Goal: Task Accomplishment & Management: Use online tool/utility

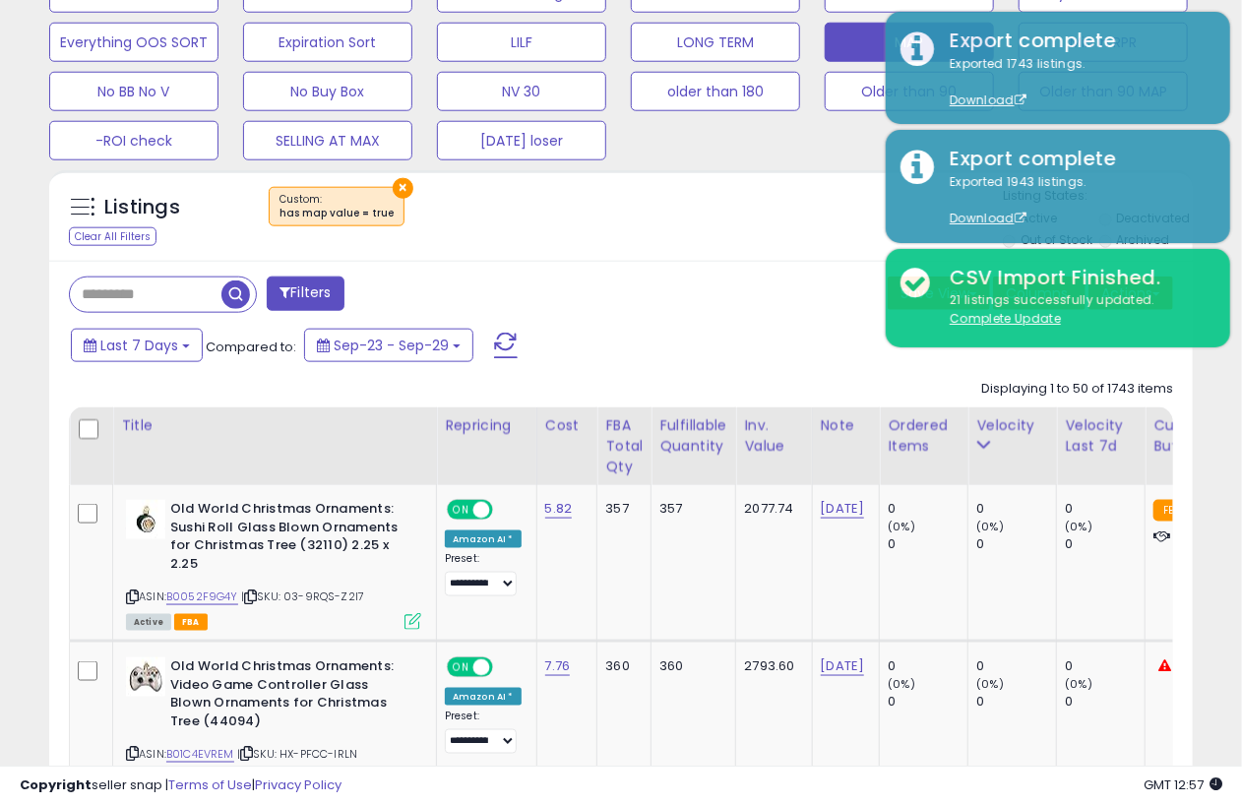
scroll to position [0, 629]
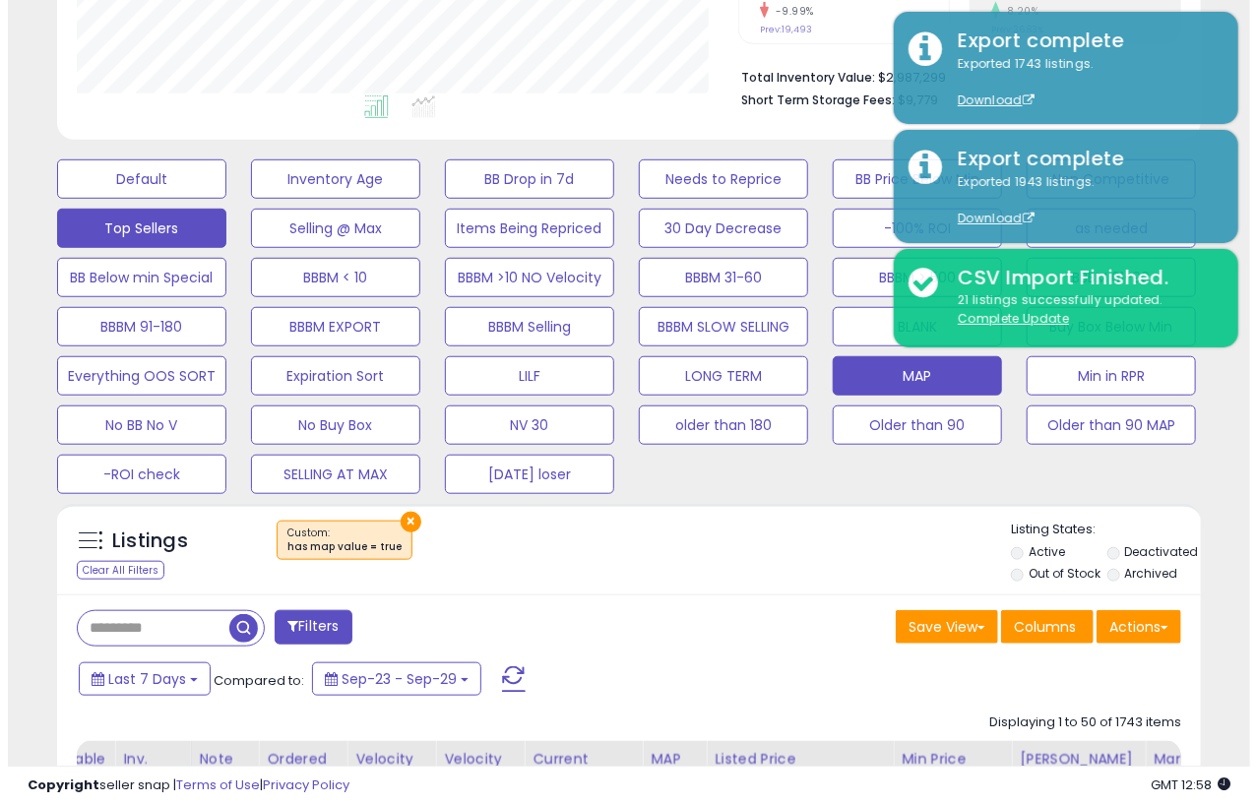
scroll to position [460, 0]
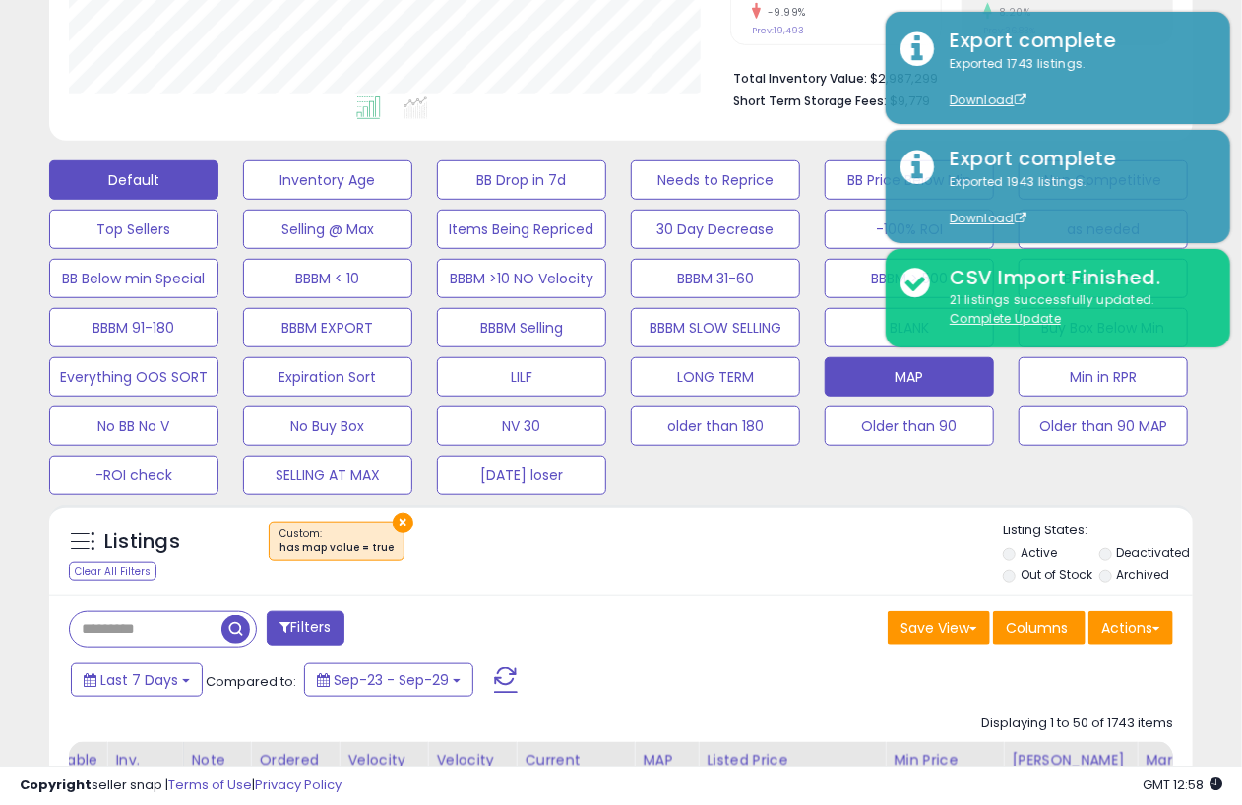
click at [151, 166] on button "Default" at bounding box center [133, 179] width 169 height 39
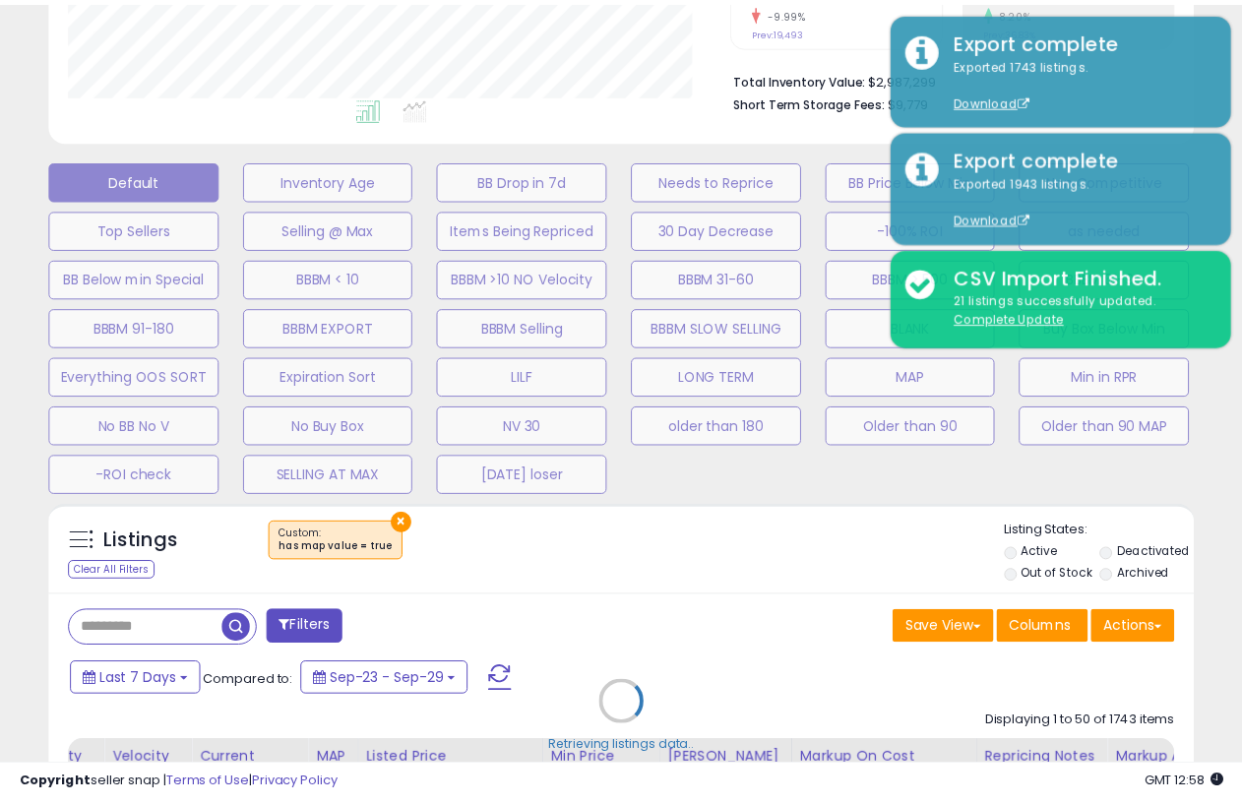
scroll to position [402, 670]
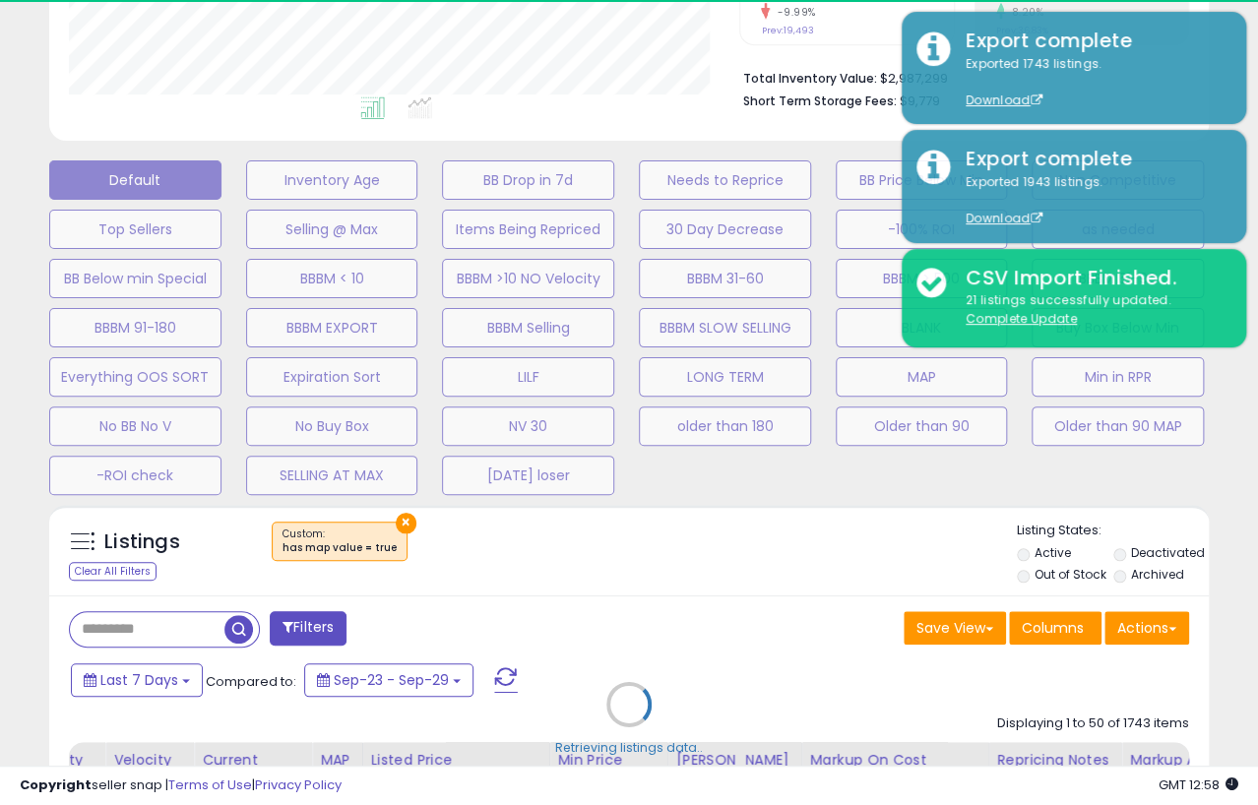
select select "**"
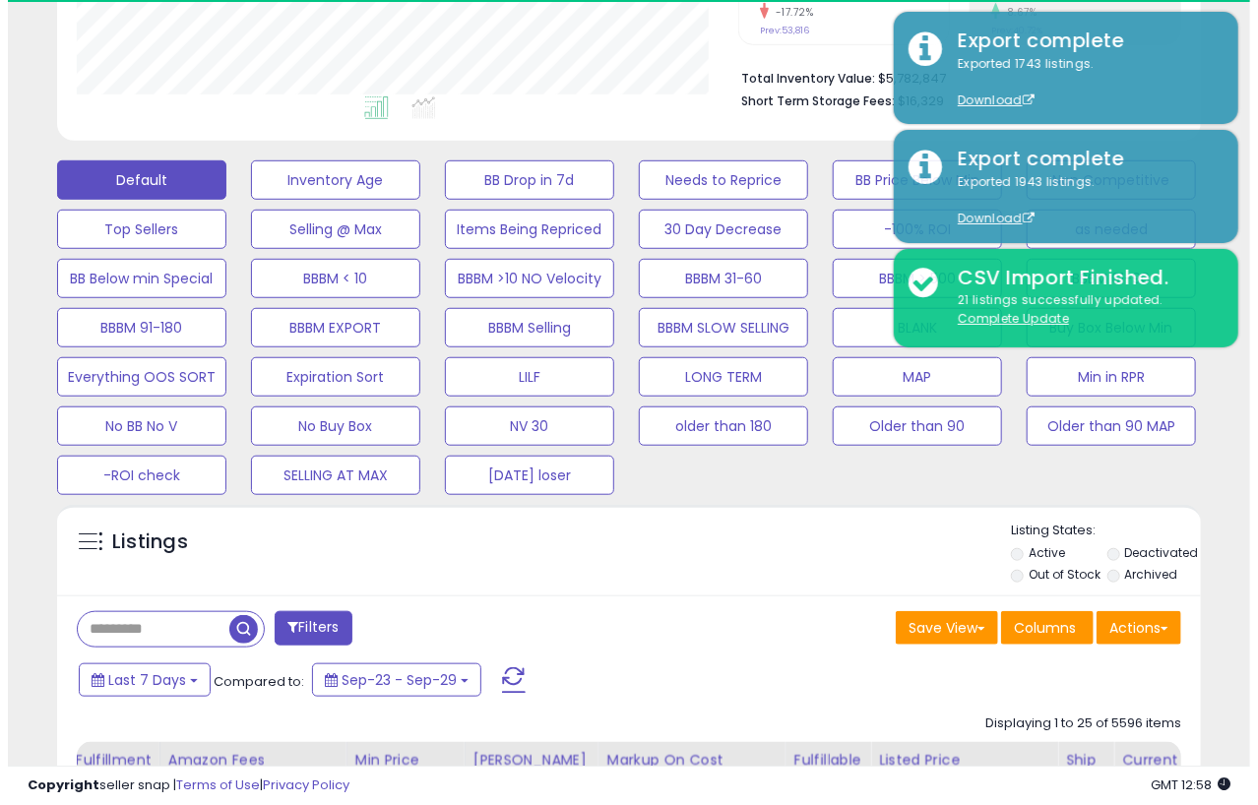
scroll to position [402, 661]
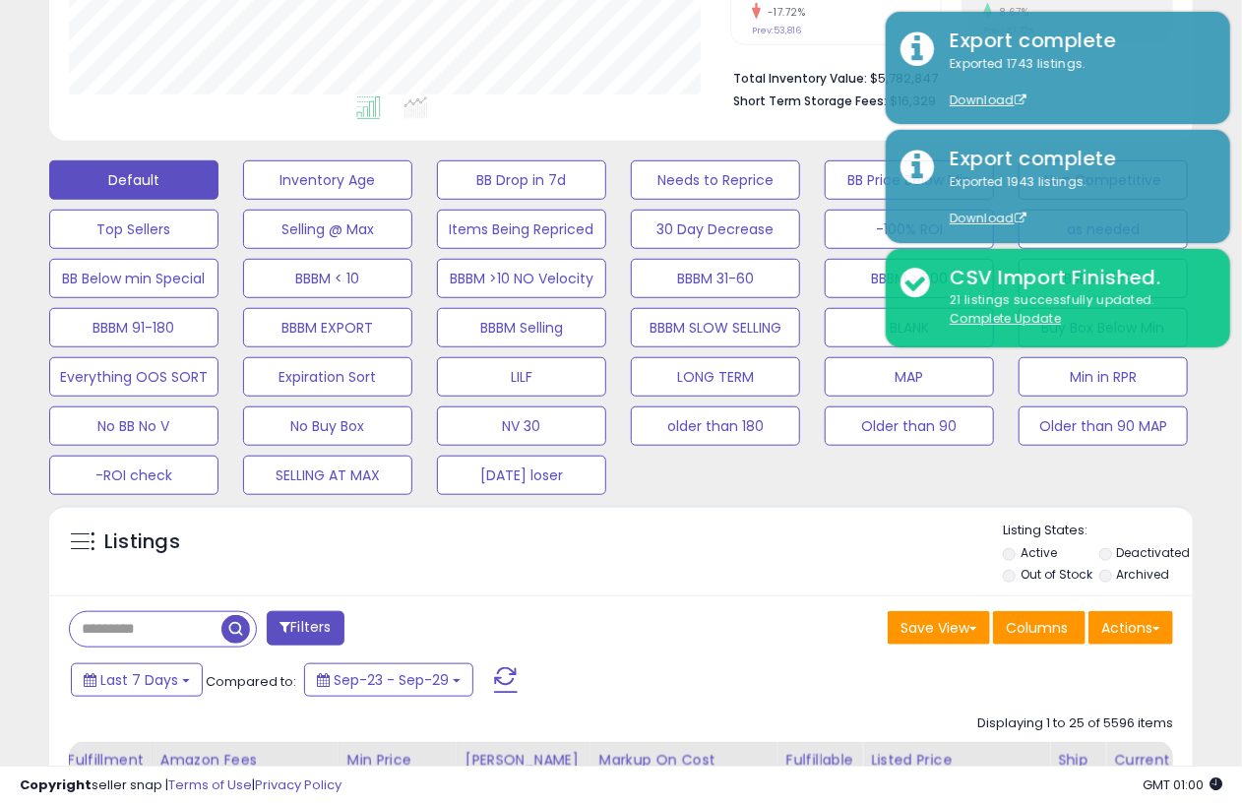
click at [1072, 485] on div "Default Inventory Age BB Drop in 7d Needs to Reprice BB Price Below Min Non Com…" at bounding box center [621, 323] width 1193 height 344
click at [1224, 476] on div "Default Inventory Age BB Drop in 7d Needs to Reprice BB Price Below Min Non Com…" at bounding box center [621, 323] width 1222 height 344
click at [1161, 623] on button "Actions" at bounding box center [1130, 627] width 85 height 33
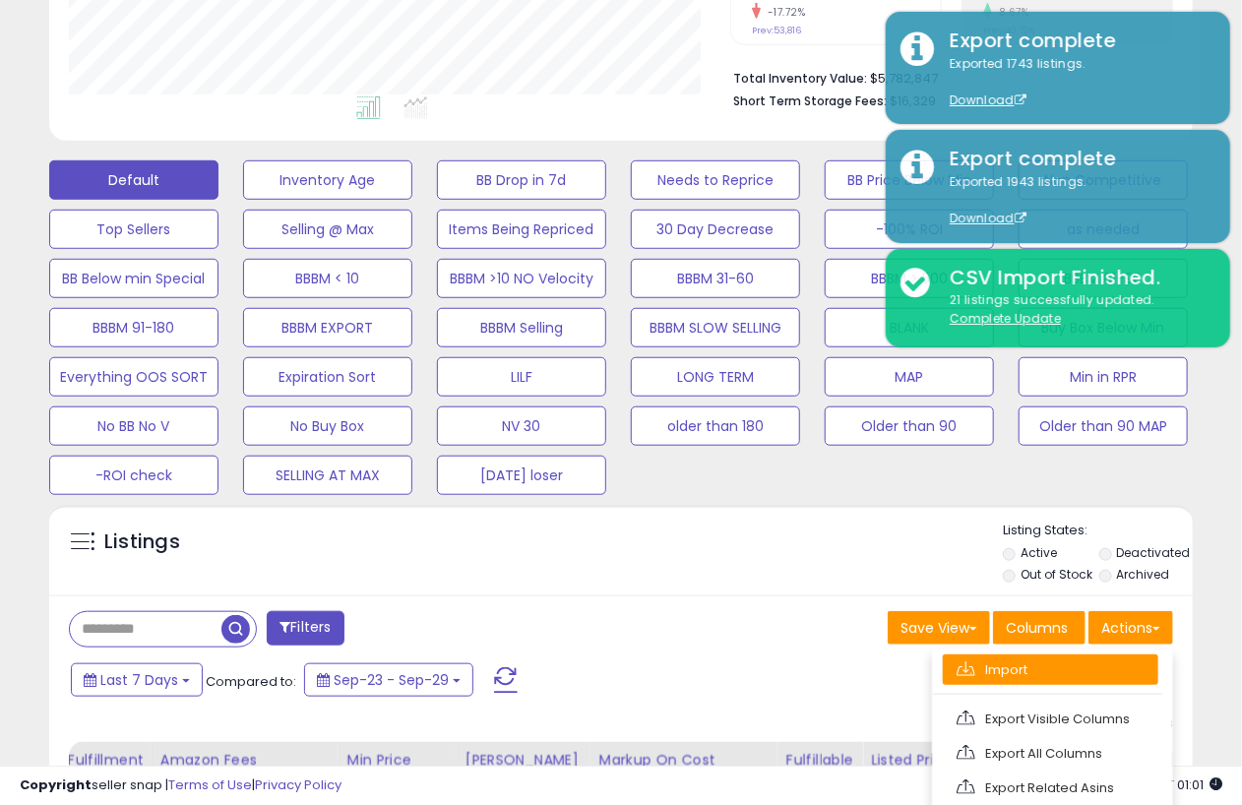
click at [1036, 660] on link "Import" at bounding box center [1050, 669] width 215 height 31
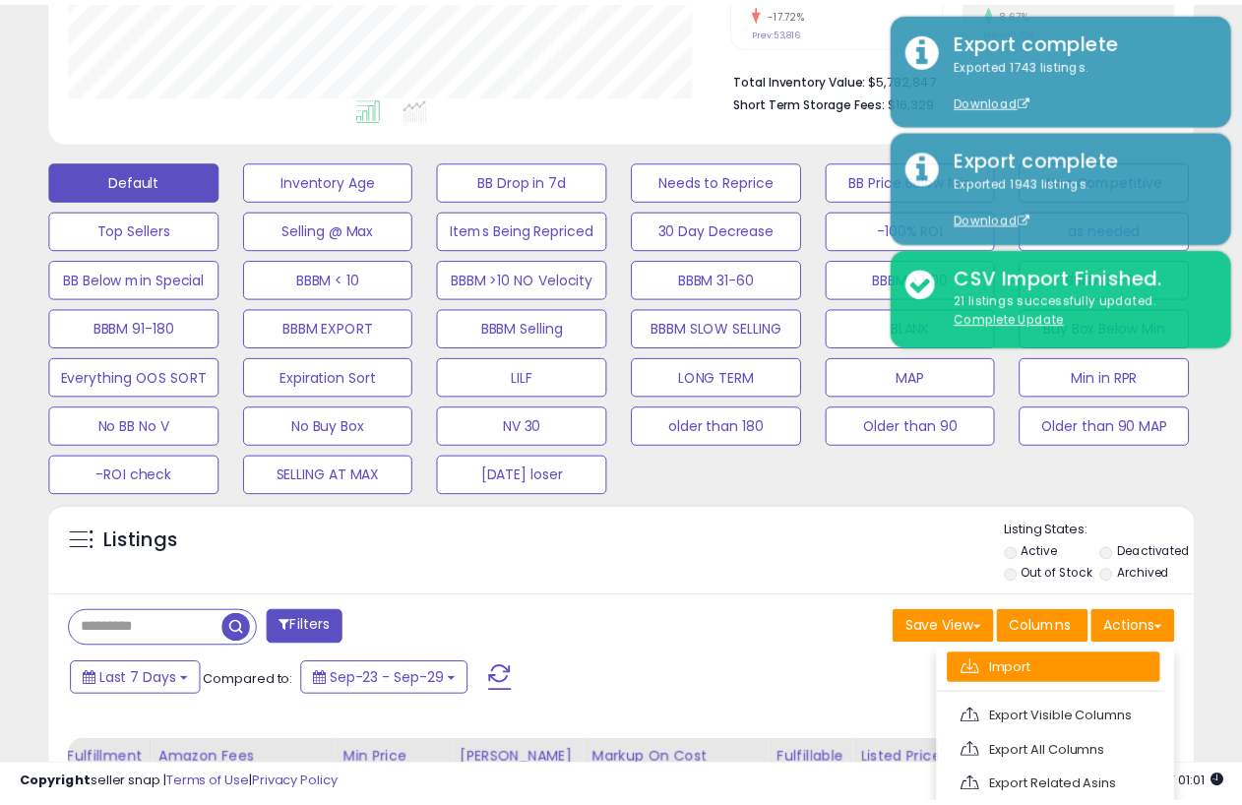
scroll to position [402, 670]
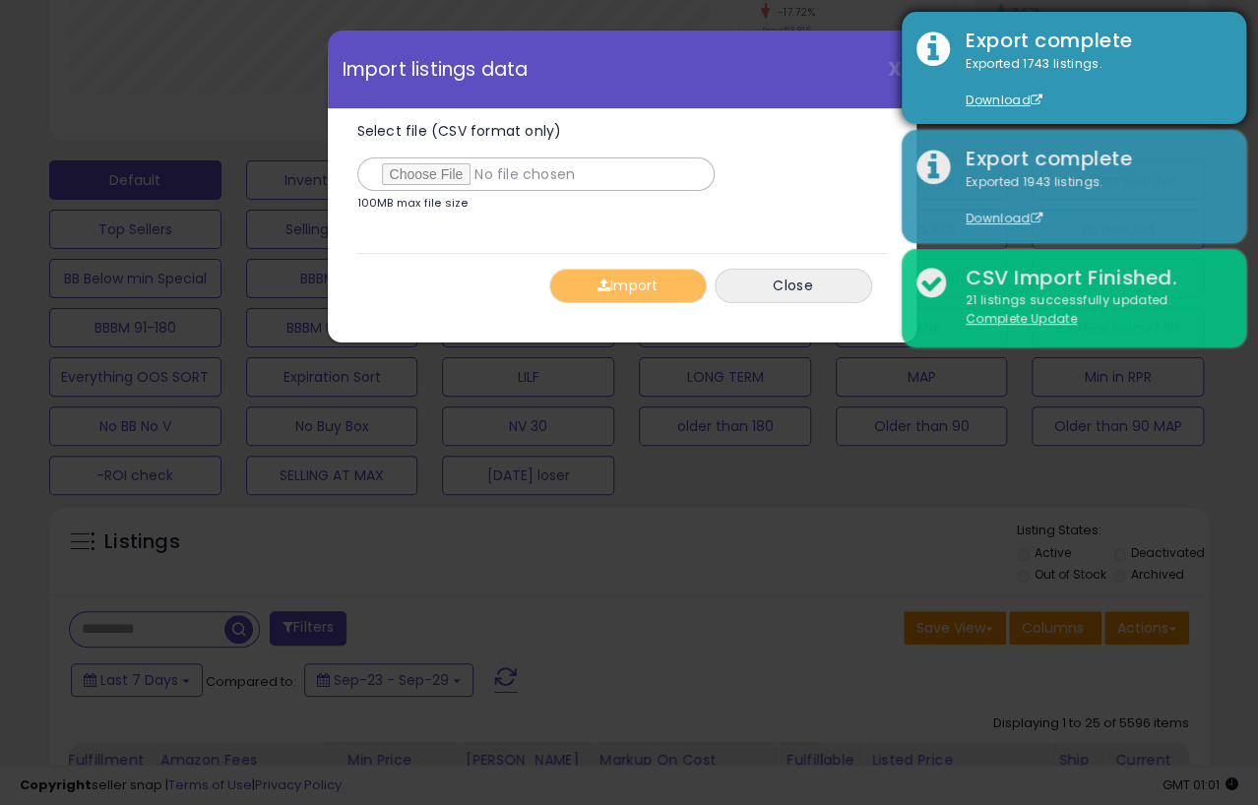
type input "**********"
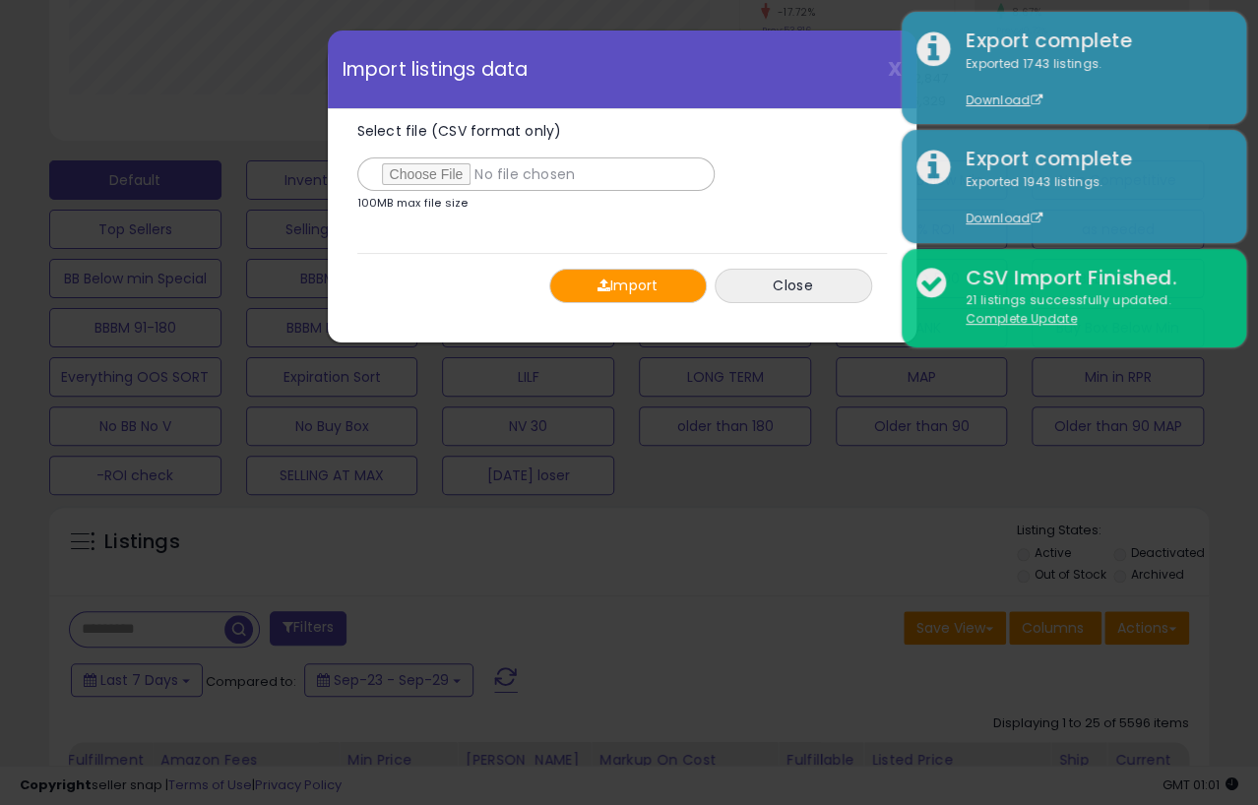
click at [609, 284] on button "Import" at bounding box center [627, 286] width 157 height 34
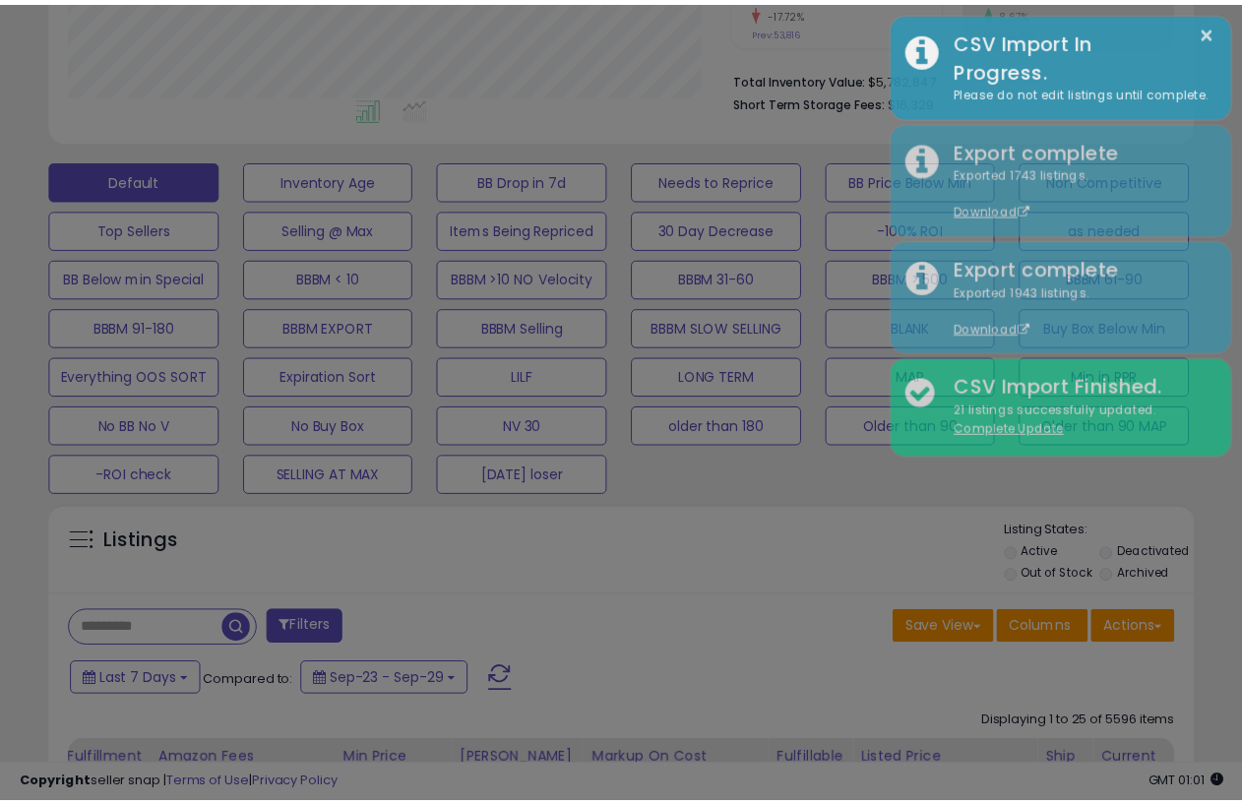
scroll to position [983592, 983335]
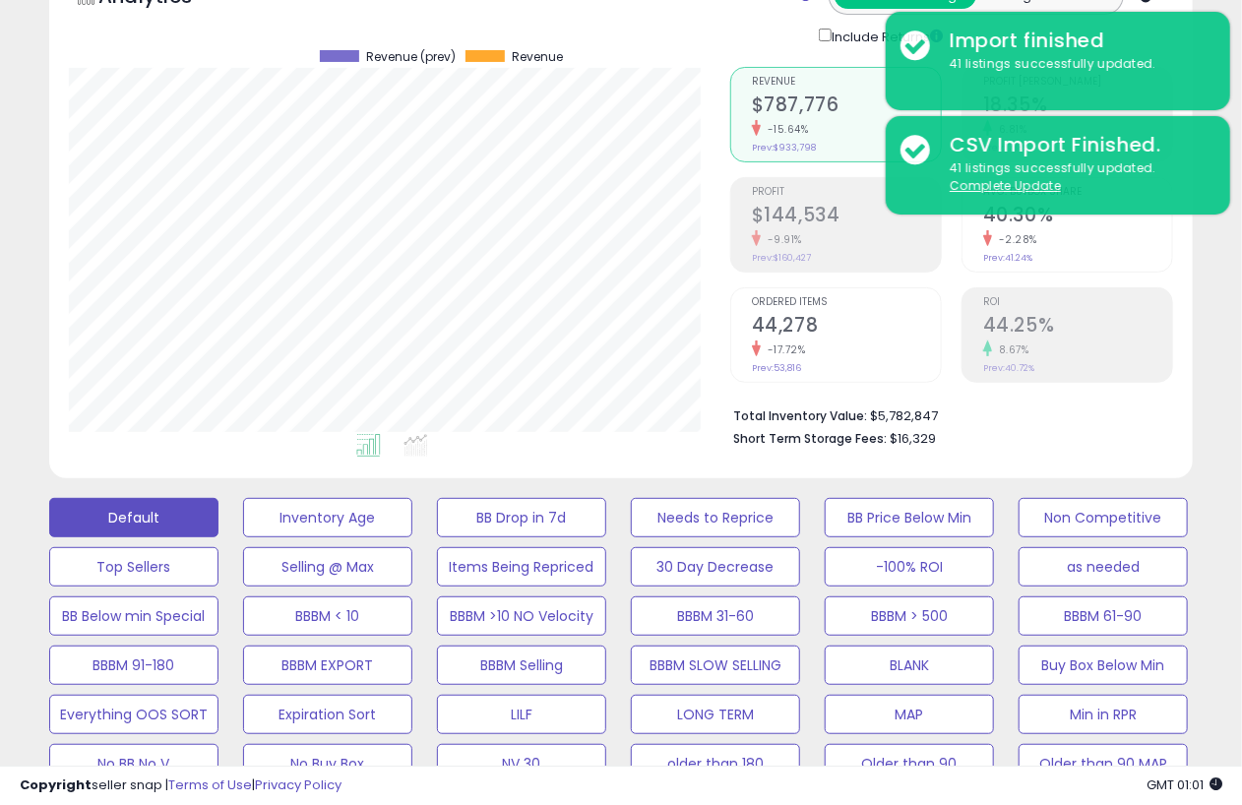
scroll to position [0, 0]
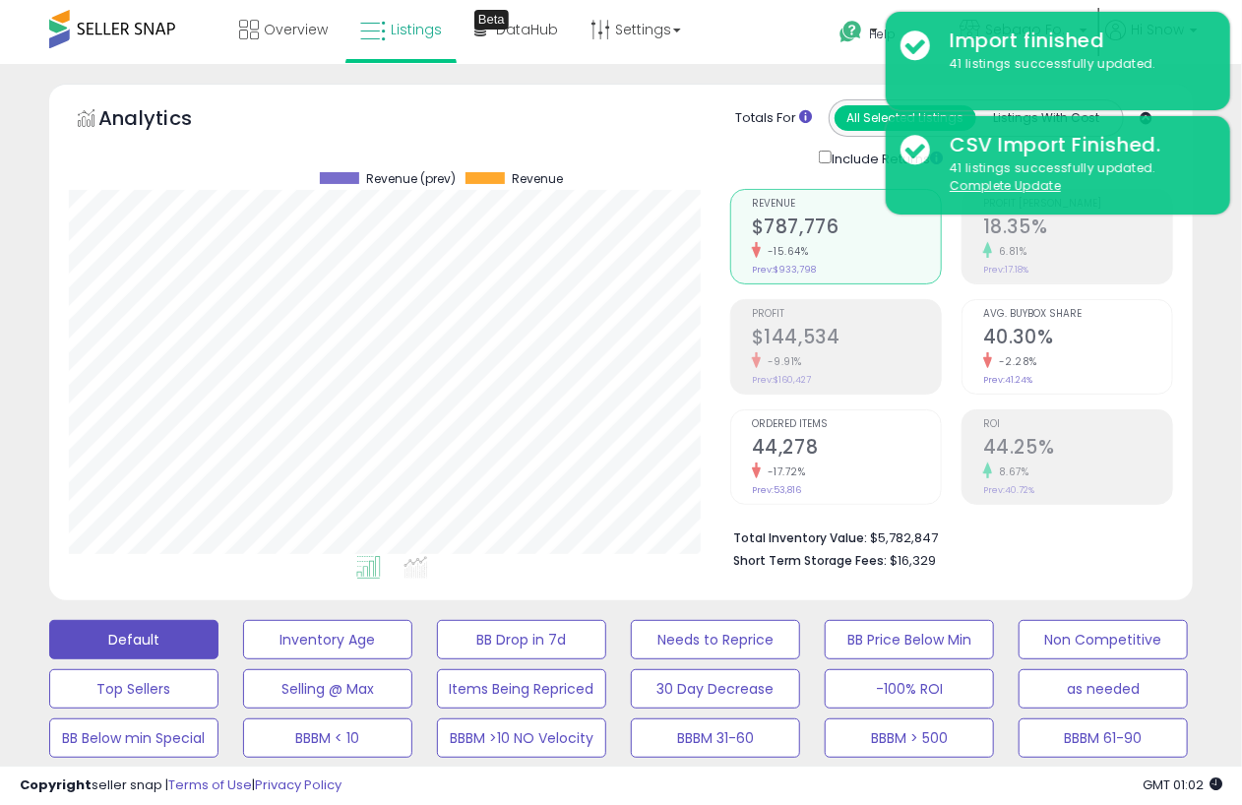
click at [1207, 391] on div "Analytics Totals For All Selected Listings Listings With Cost Include Returns" at bounding box center [620, 347] width 1173 height 526
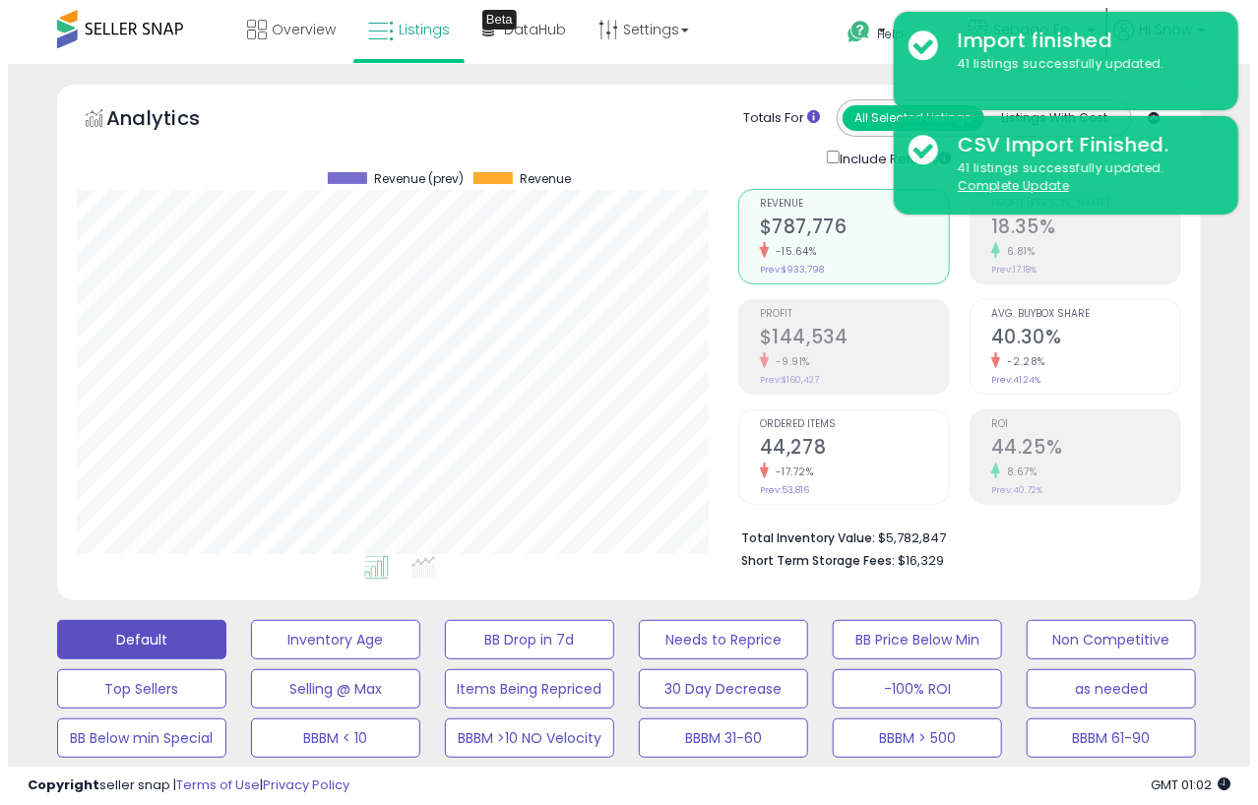
scroll to position [394, 0]
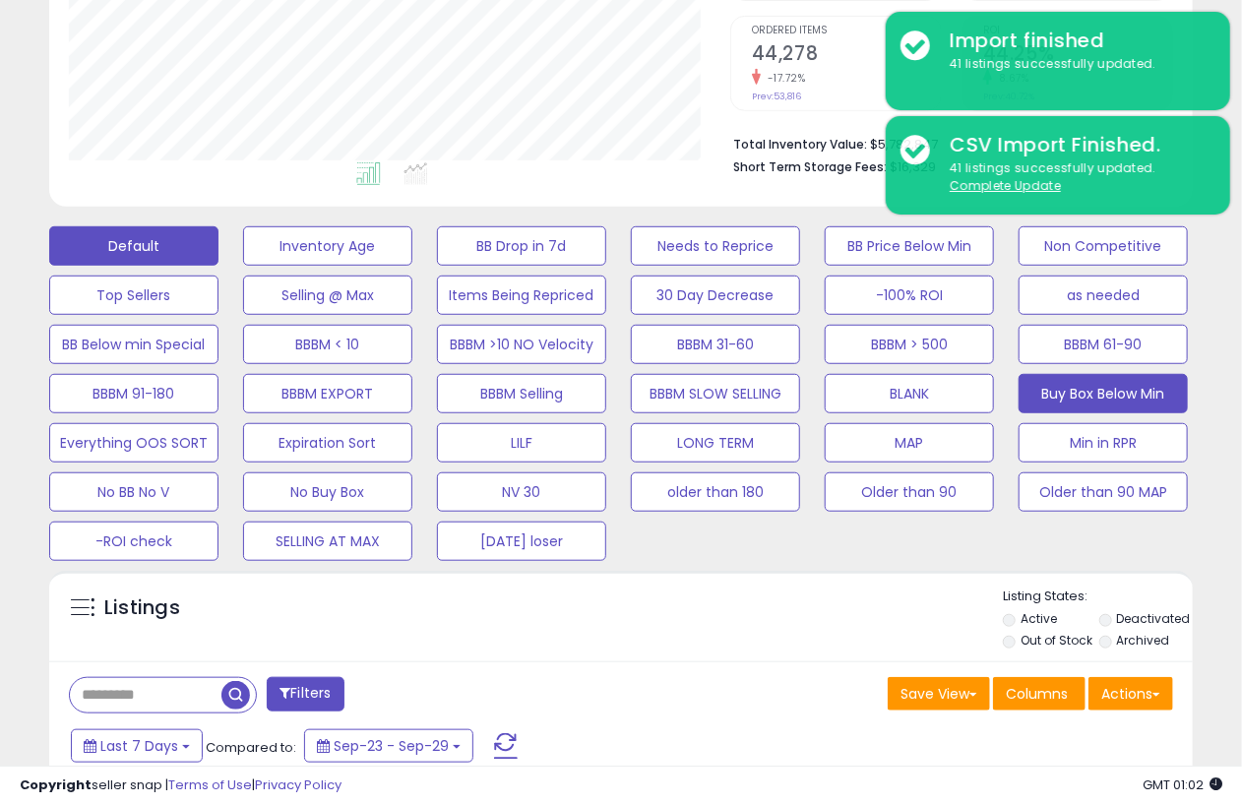
click at [1130, 388] on button "Buy Box Below Min" at bounding box center [1102, 393] width 169 height 39
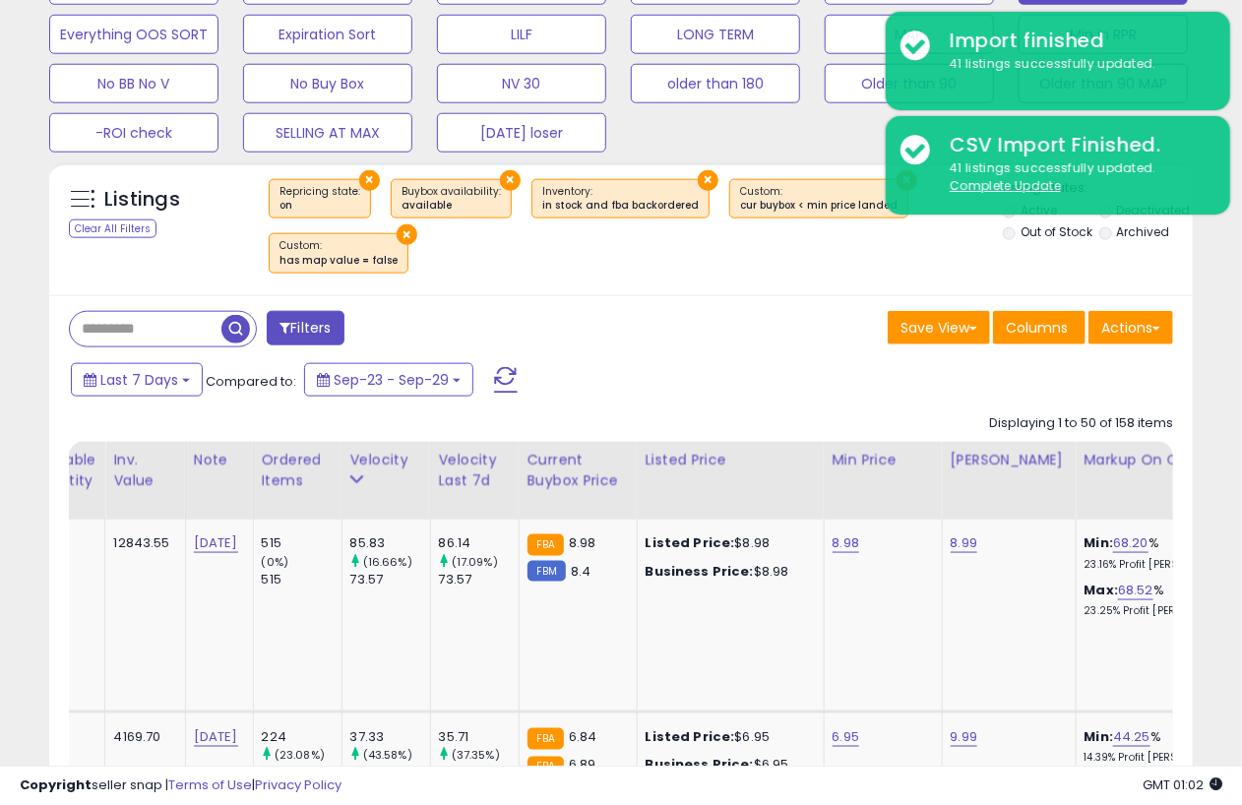
scroll to position [815, 0]
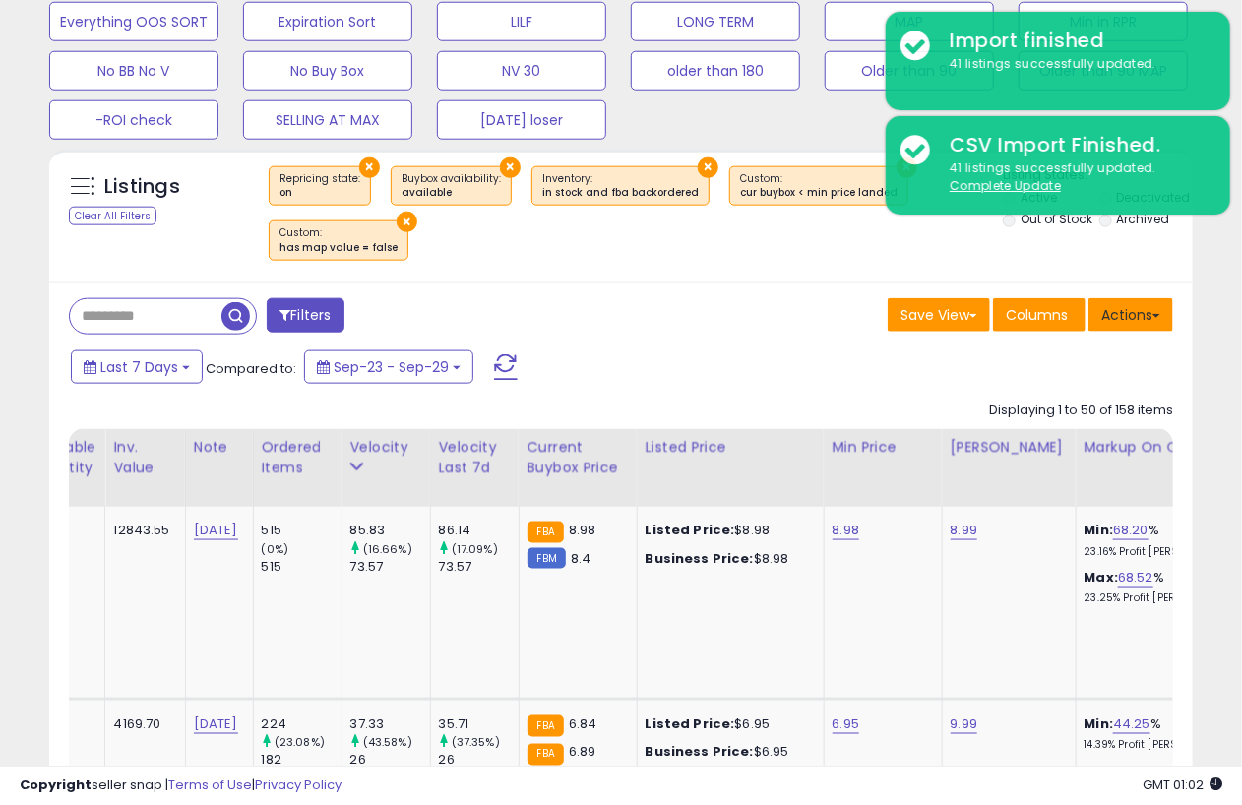
click at [1162, 303] on button "Actions" at bounding box center [1130, 314] width 85 height 33
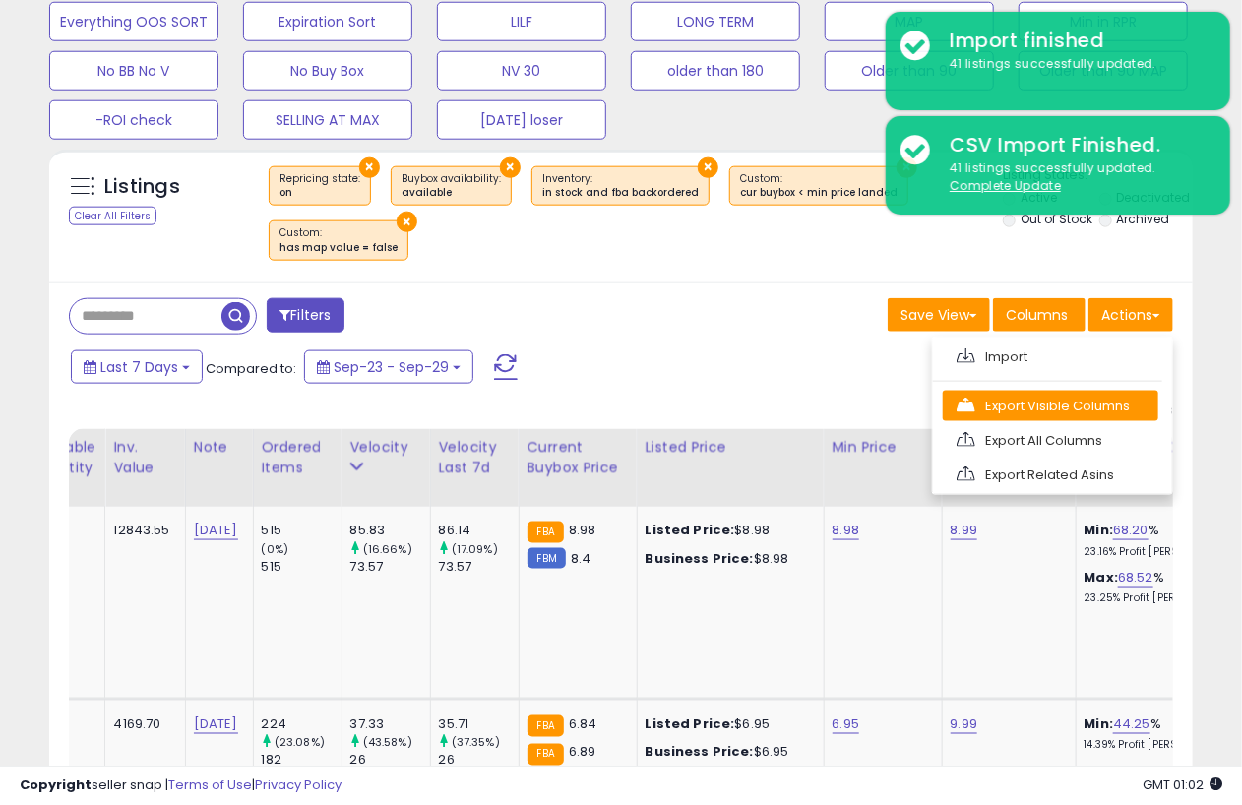
click at [1088, 404] on link "Export Visible Columns" at bounding box center [1050, 406] width 215 height 31
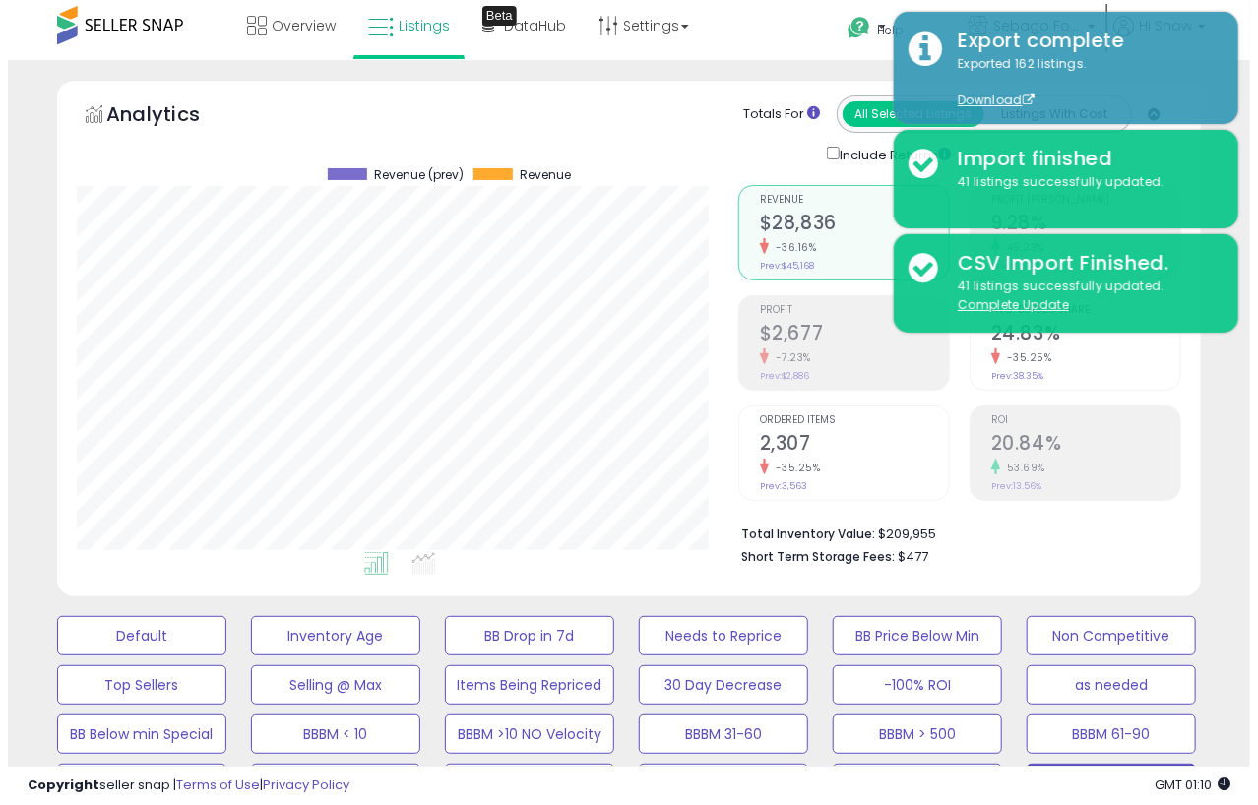
scroll to position [0, 0]
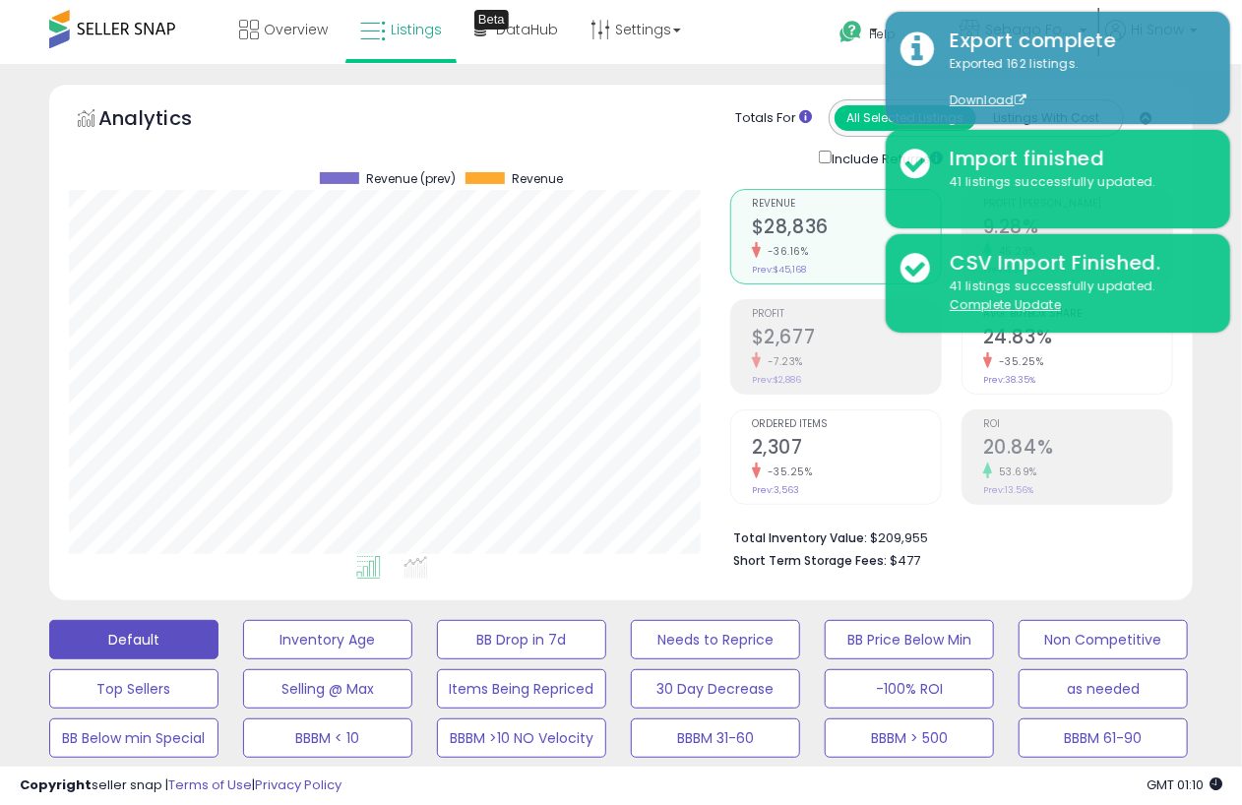
click at [83, 641] on button "Default" at bounding box center [133, 639] width 169 height 39
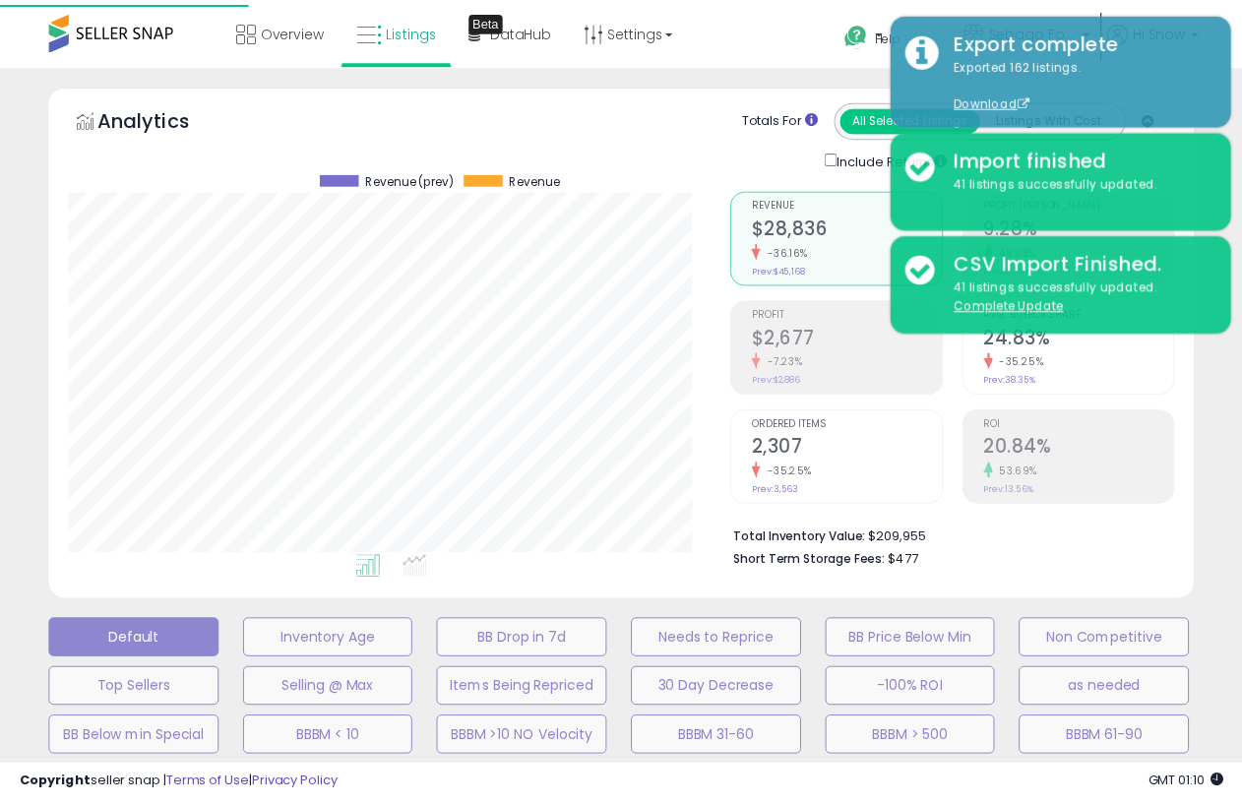
scroll to position [402, 670]
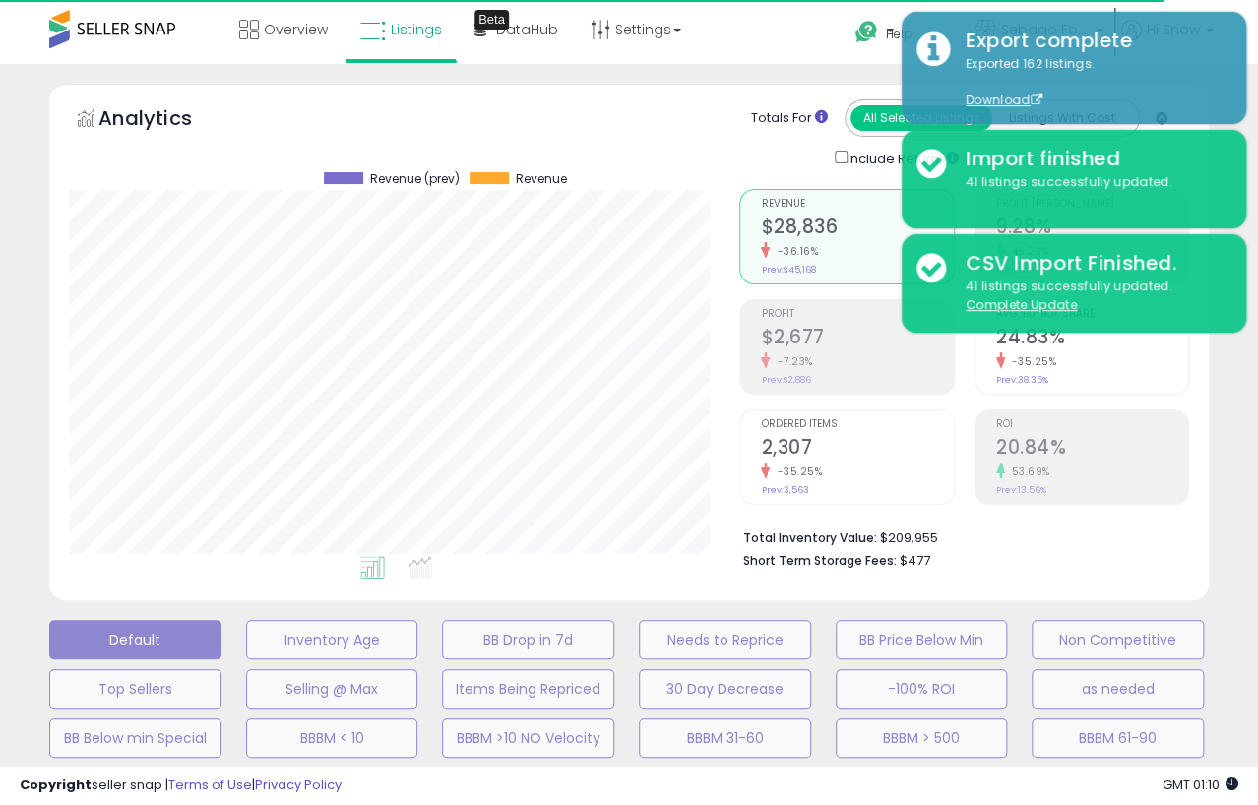
click at [1222, 641] on div "Default Inventory Age BB Drop in 7d Needs to Reprice BB Price Below Min Non Com…" at bounding box center [629, 782] width 1208 height 344
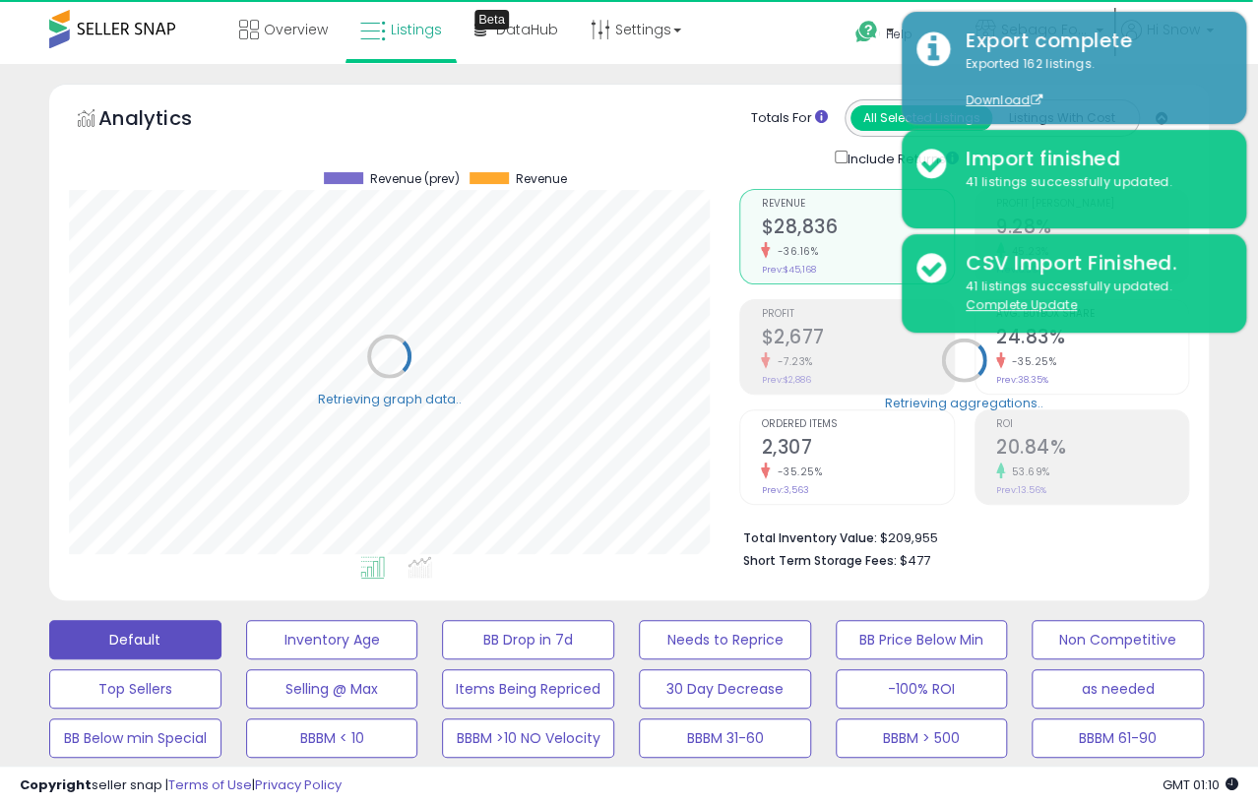
select select "**"
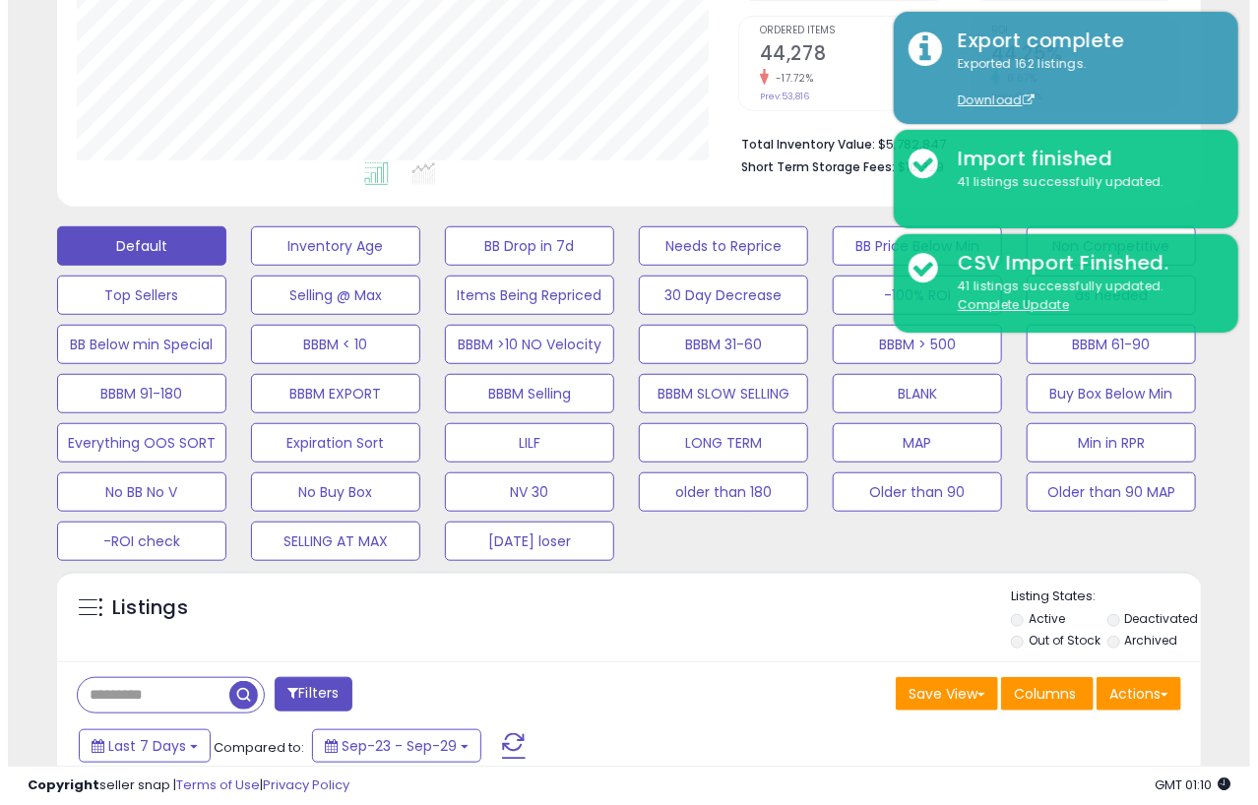
scroll to position [402, 661]
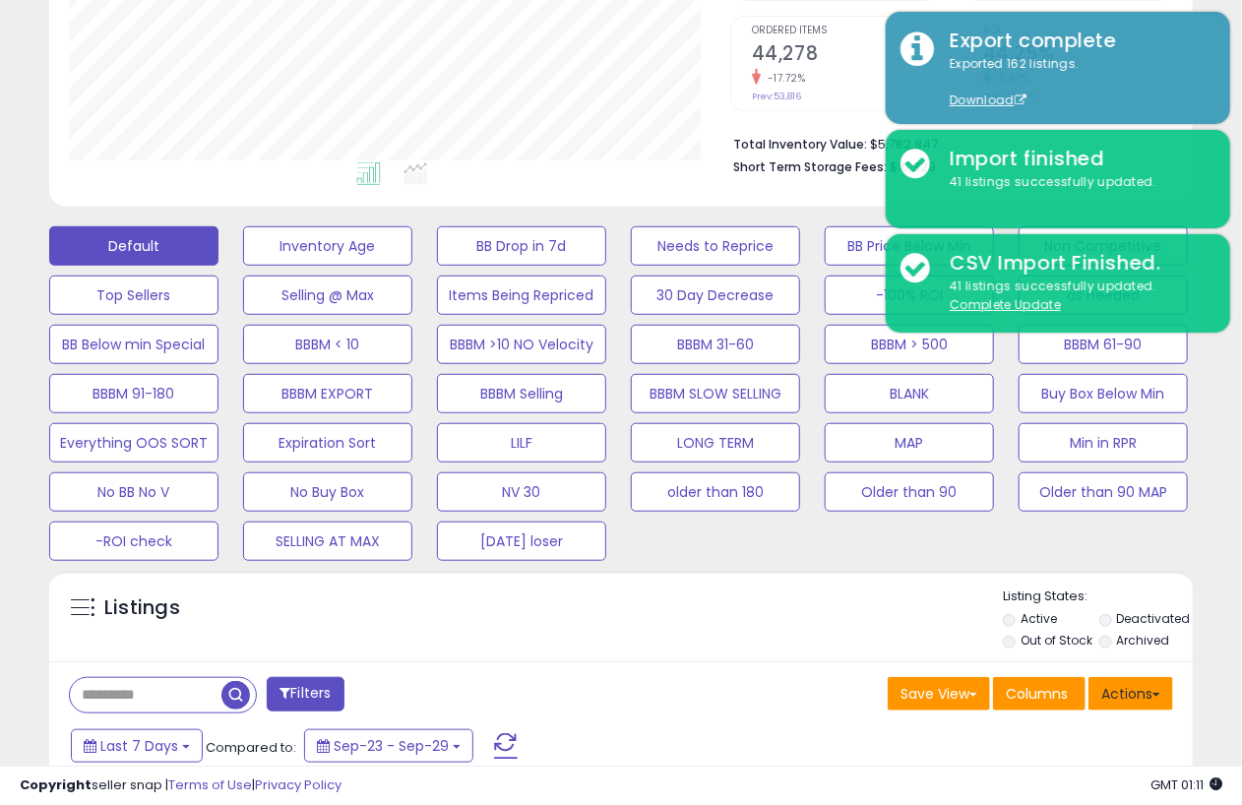
click at [1165, 694] on button "Actions" at bounding box center [1130, 693] width 85 height 33
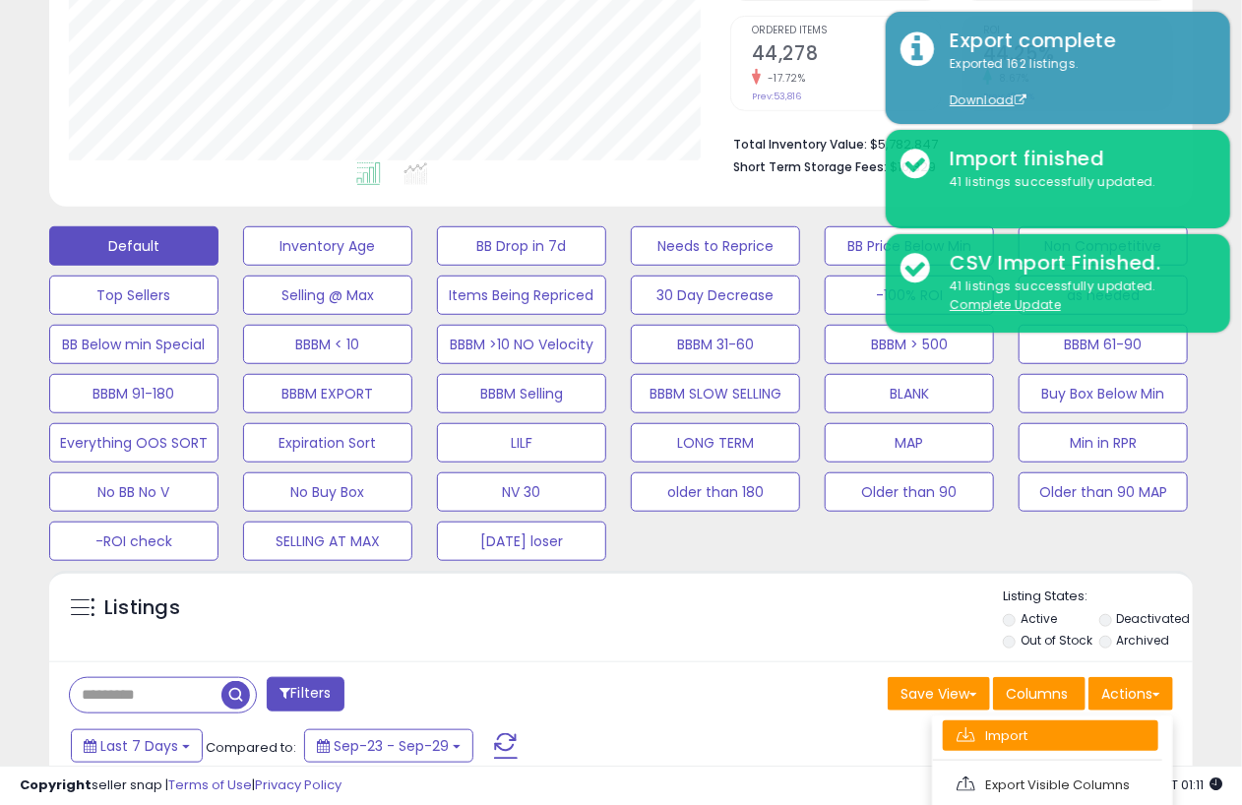
click at [1030, 728] on link "Import" at bounding box center [1050, 735] width 215 height 31
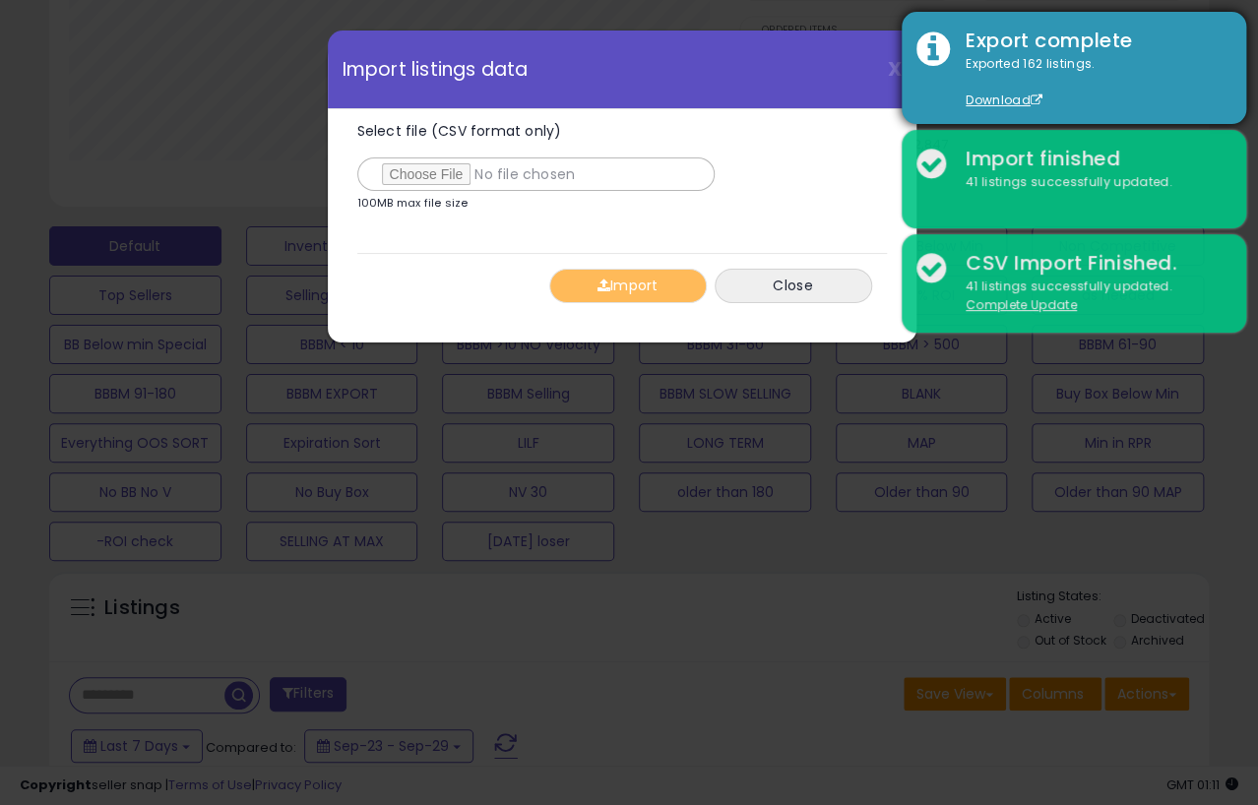
type input "**********"
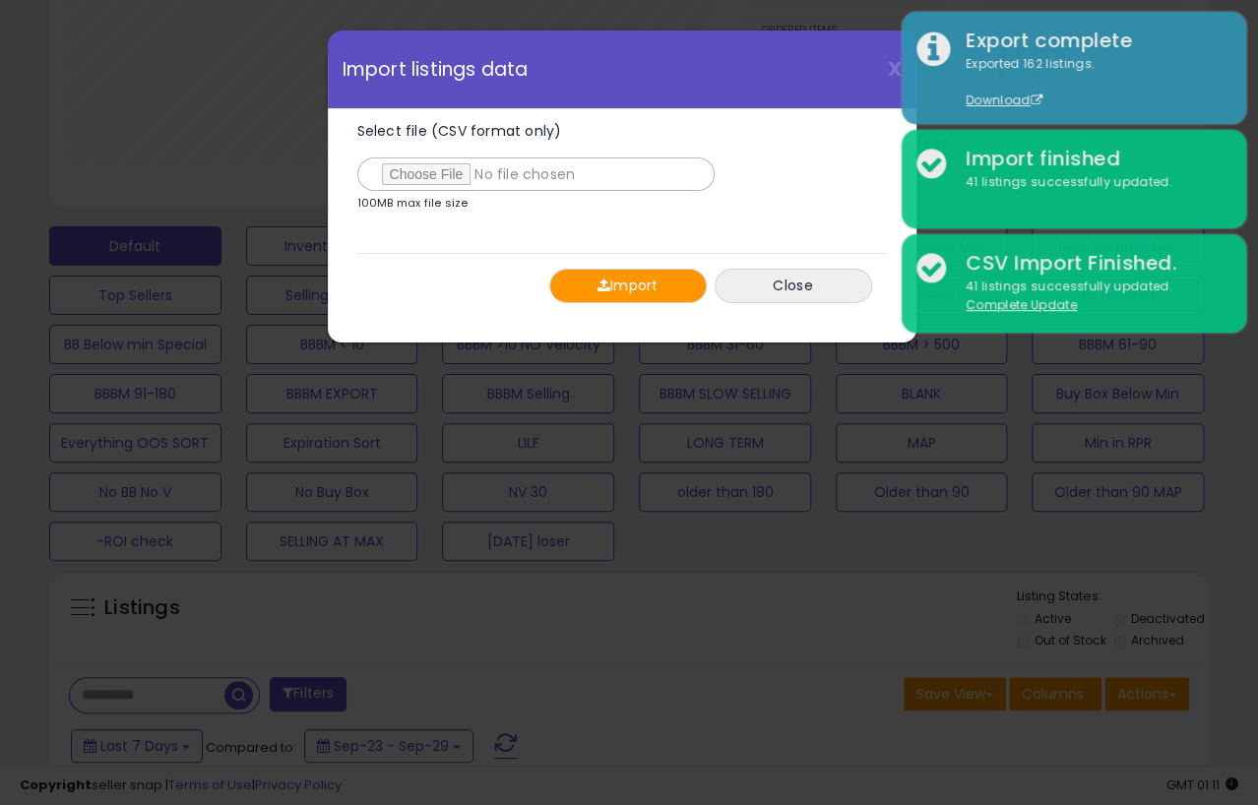
click at [572, 282] on button "Import" at bounding box center [627, 286] width 157 height 34
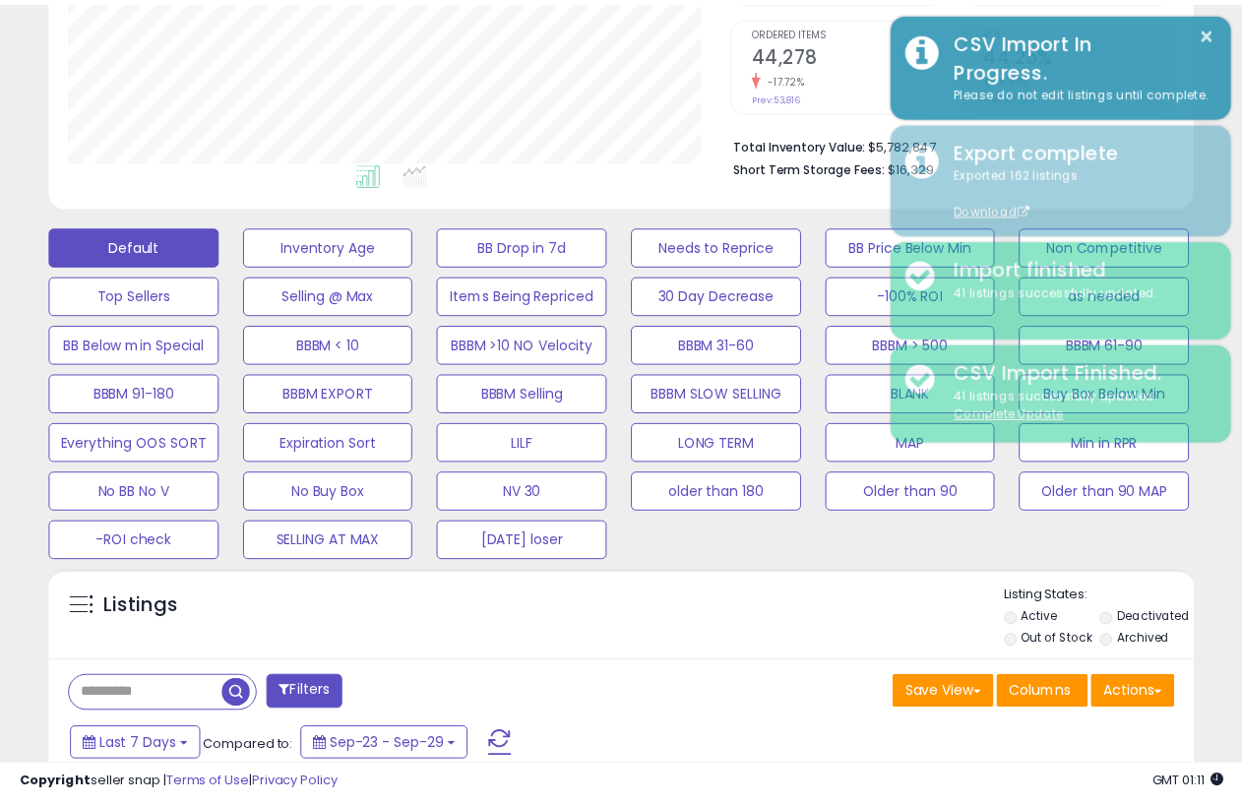
scroll to position [983592, 983335]
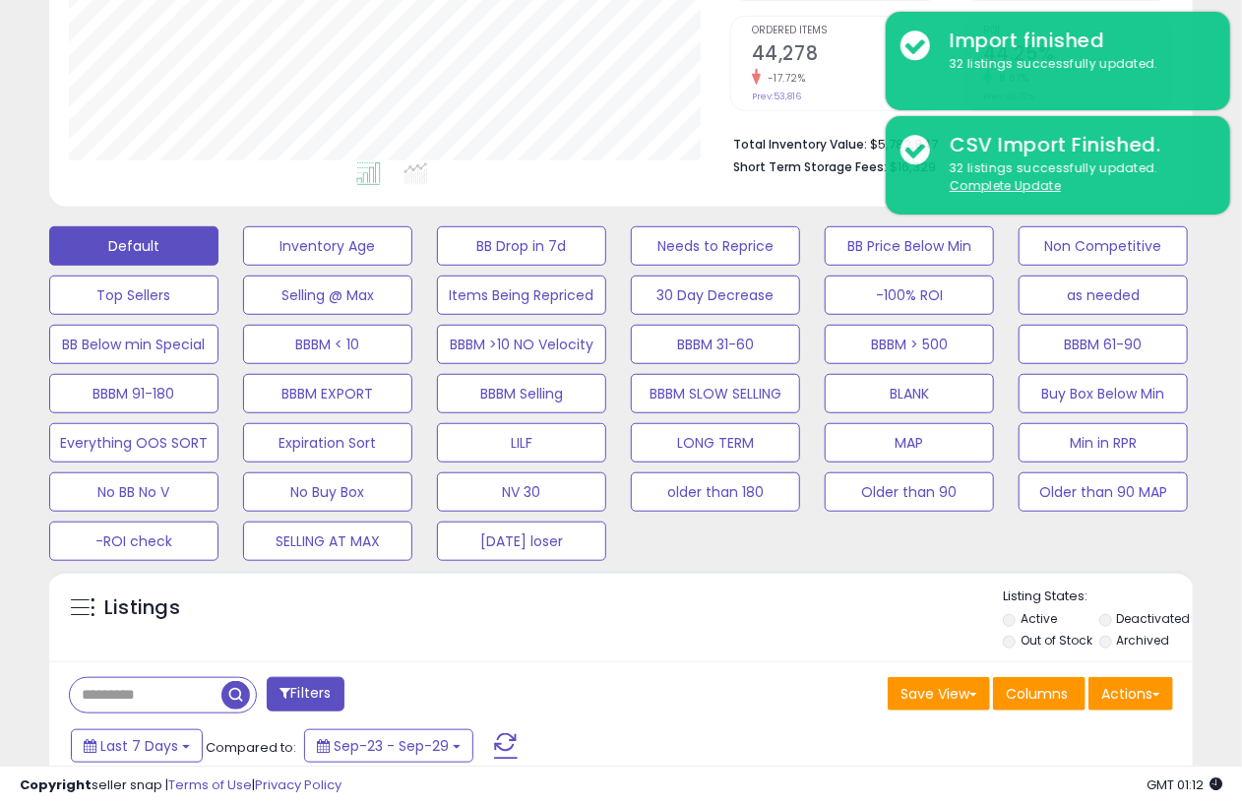
click at [716, 634] on div "Listings" at bounding box center [620, 620] width 1143 height 67
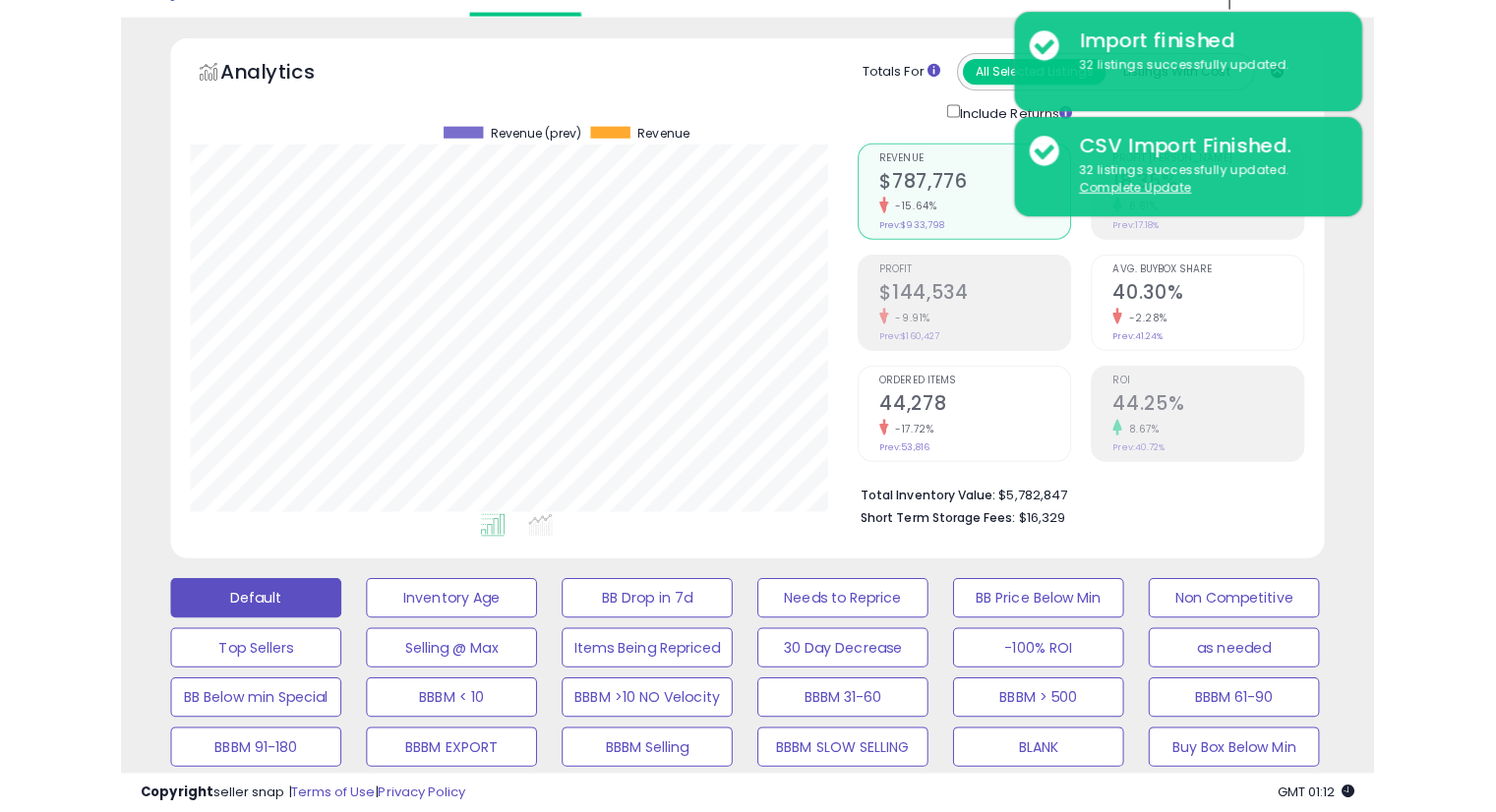
scroll to position [0, 0]
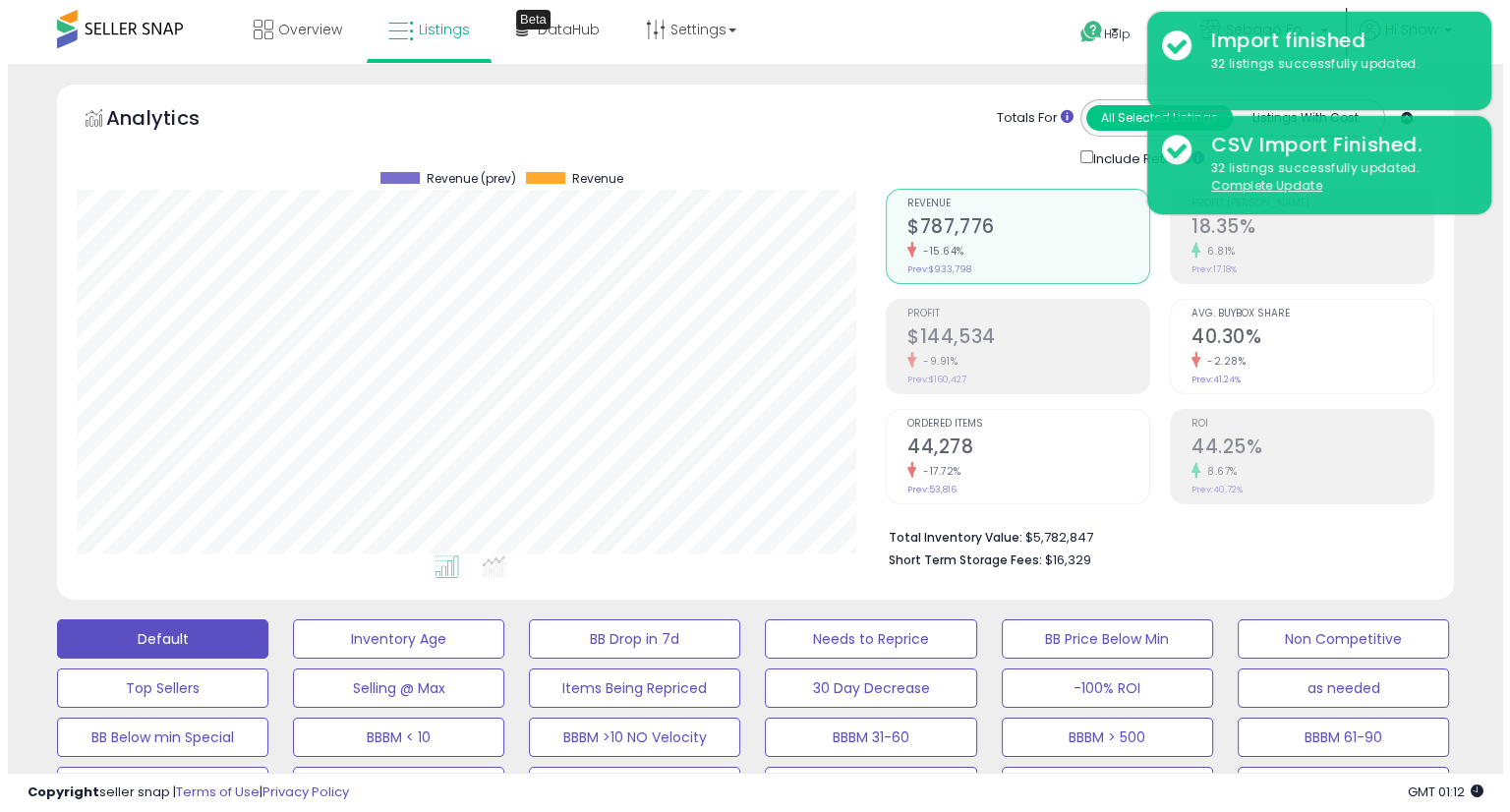
scroll to position [197, 0]
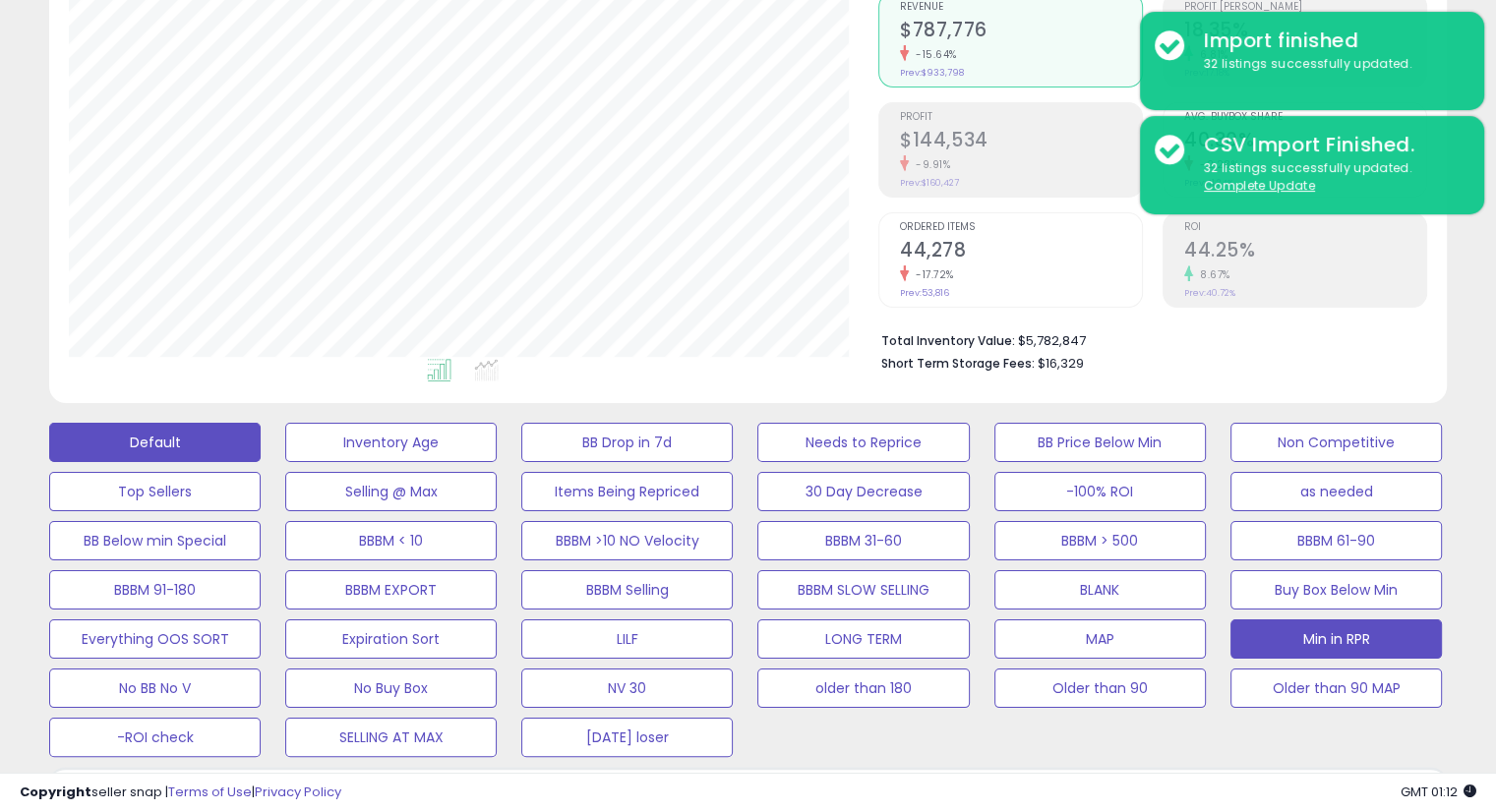
click at [1240, 638] on button "Min in RPR" at bounding box center [1336, 638] width 212 height 39
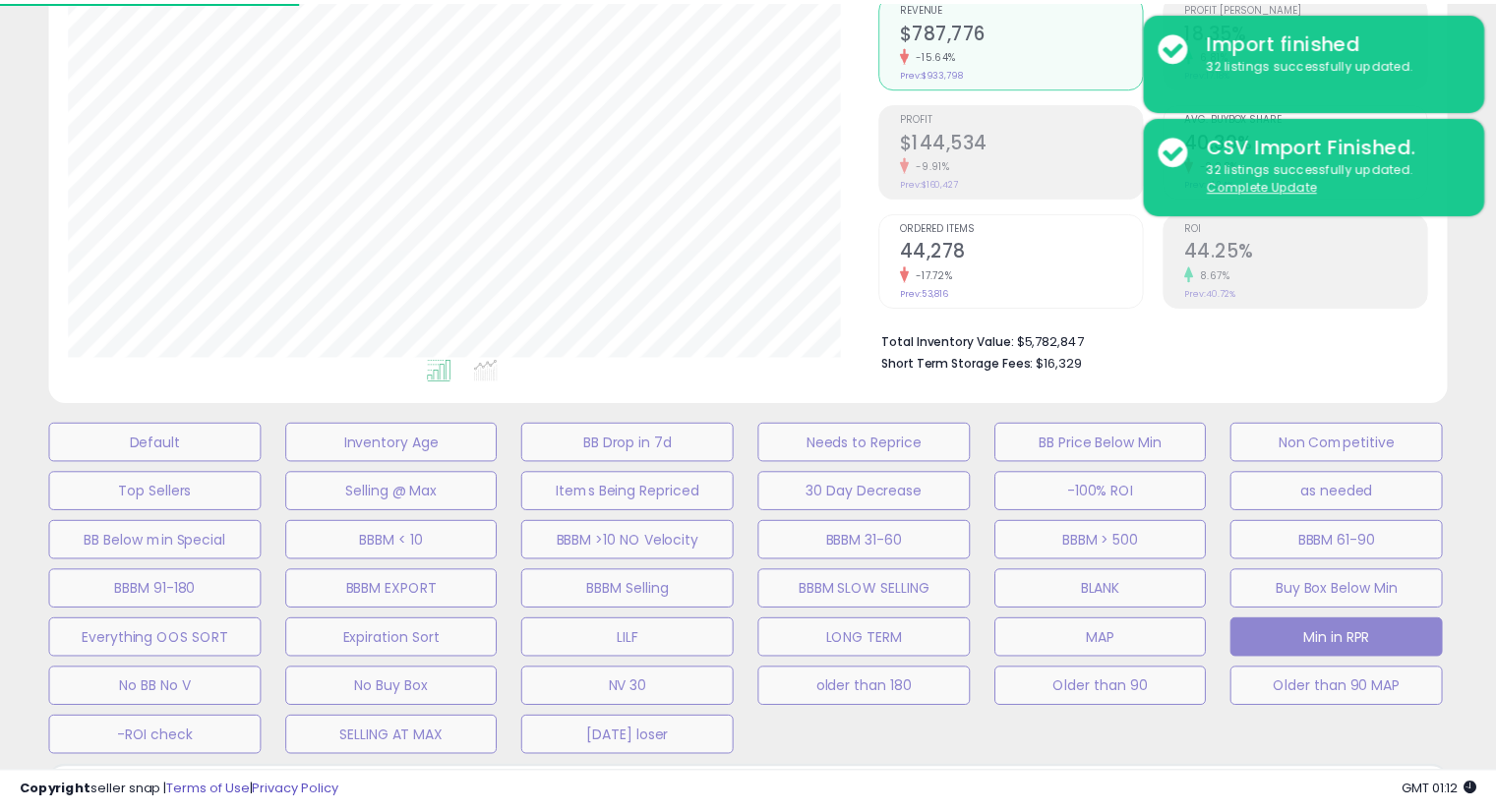
scroll to position [402, 818]
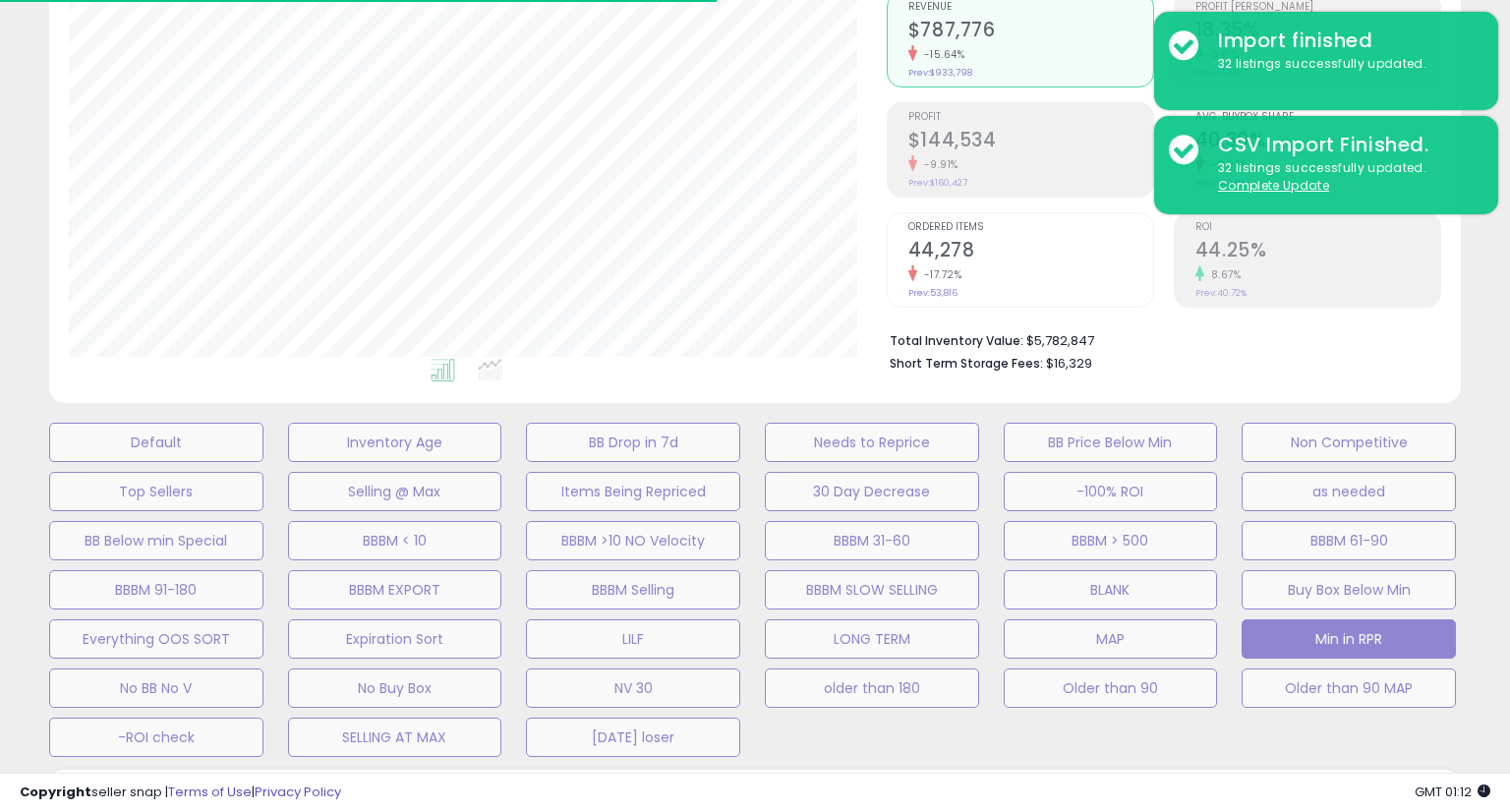
select select "**"
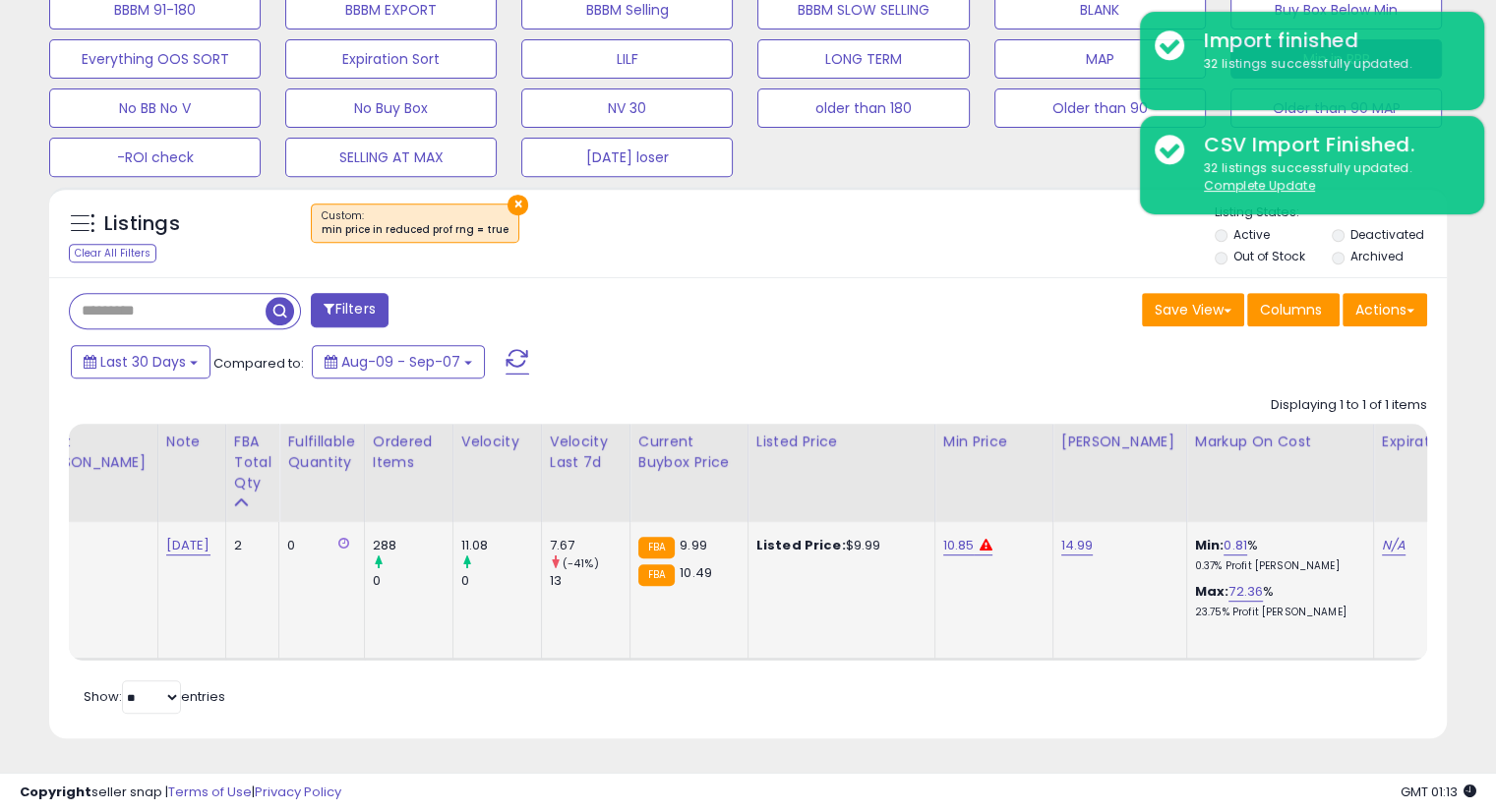
scroll to position [790, 0]
click at [943, 535] on link "10.85" at bounding box center [958, 545] width 31 height 20
drag, startPoint x: 785, startPoint y: 488, endPoint x: 743, endPoint y: 488, distance: 42.0
click at [751, 487] on div "*****" at bounding box center [882, 498] width 283 height 52
type input "****"
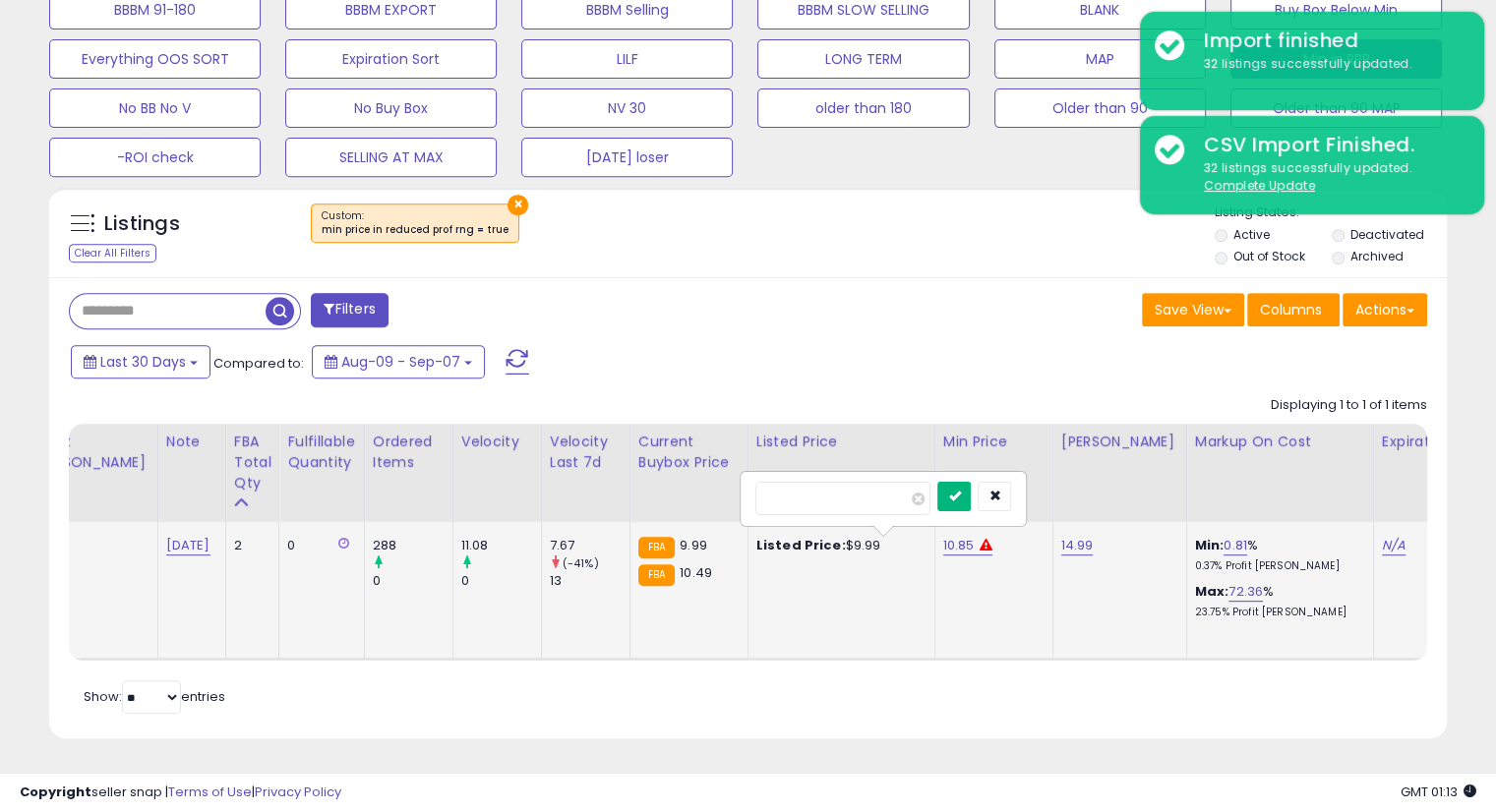
click at [970, 481] on button "submit" at bounding box center [953, 496] width 33 height 30
click at [991, 342] on div "Last 30 Days Compared to: Aug-09 - Sep-07" at bounding box center [575, 364] width 1018 height 44
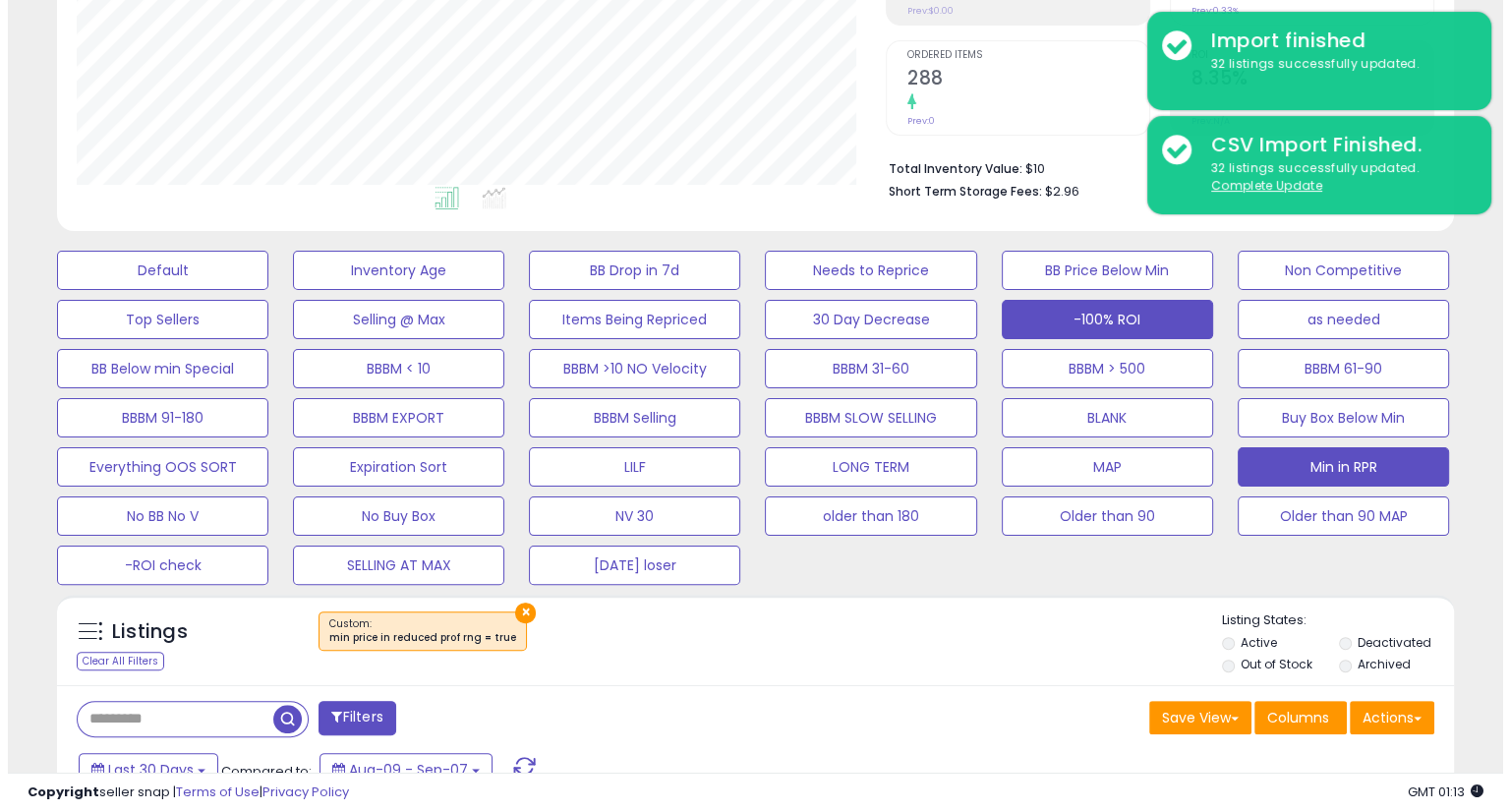
scroll to position [367, 0]
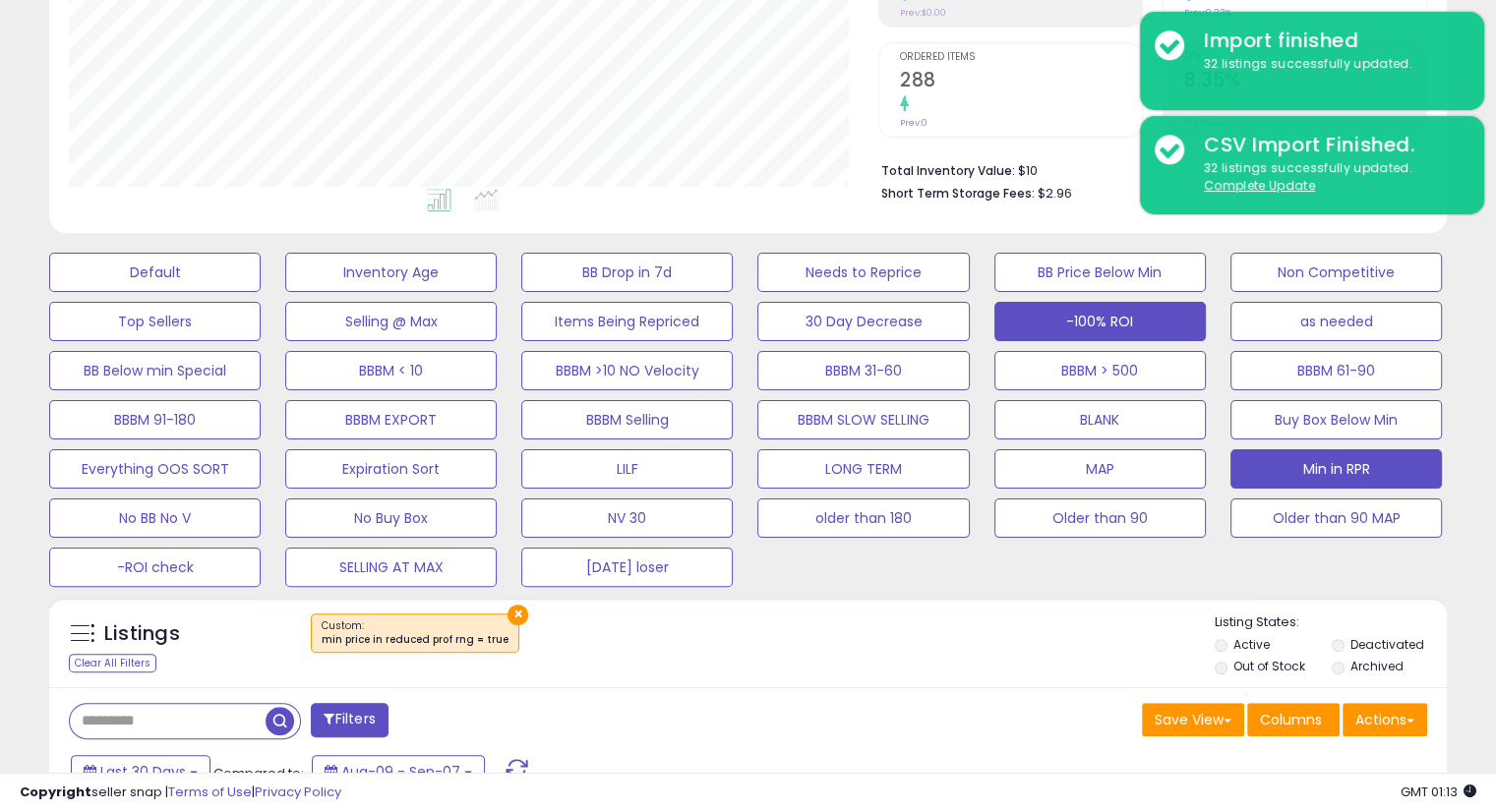
click at [1084, 328] on button "-100% ROI" at bounding box center [1100, 321] width 212 height 39
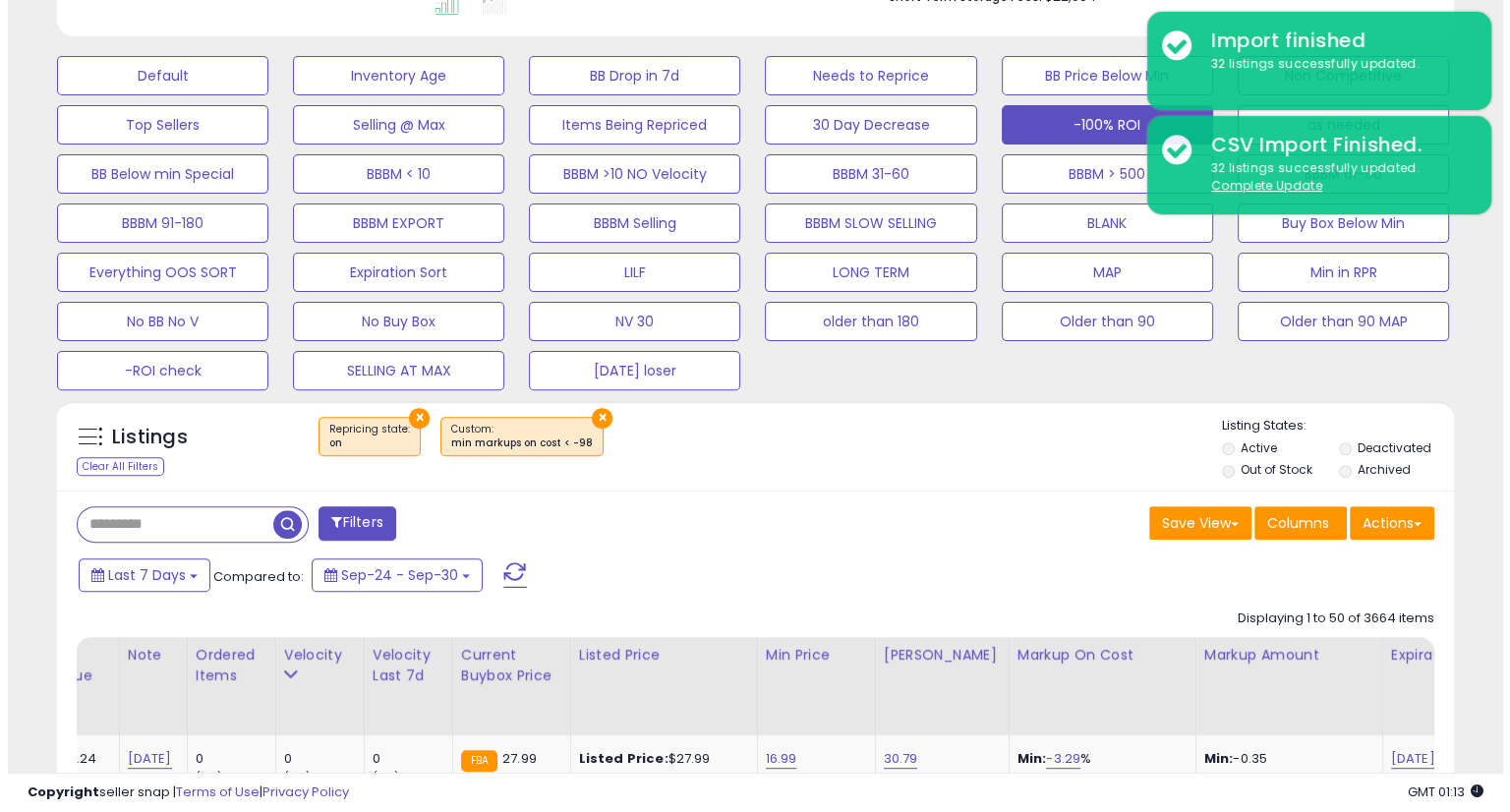
scroll to position [402, 808]
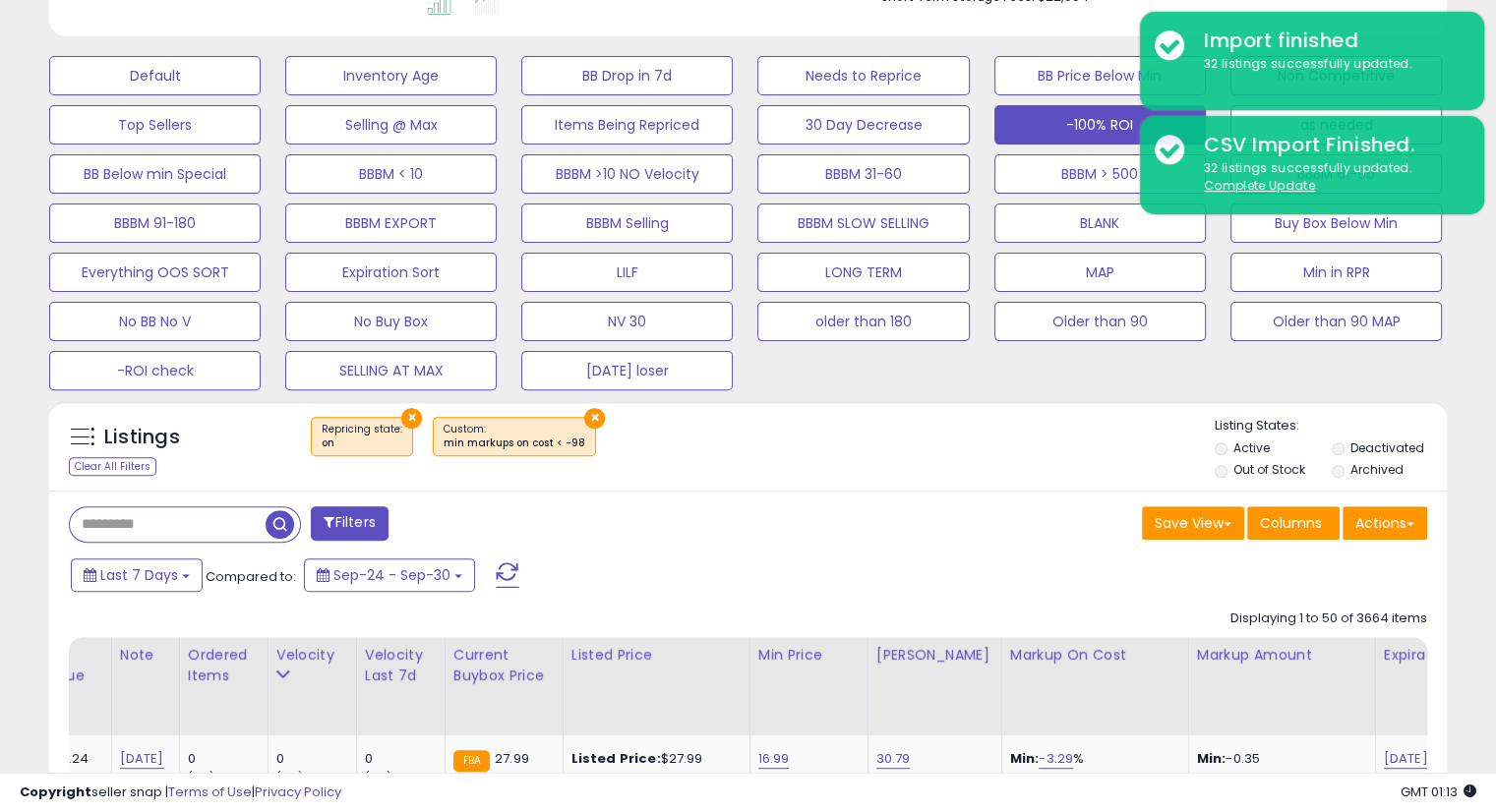
click at [338, 514] on button "Filters" at bounding box center [349, 523] width 77 height 34
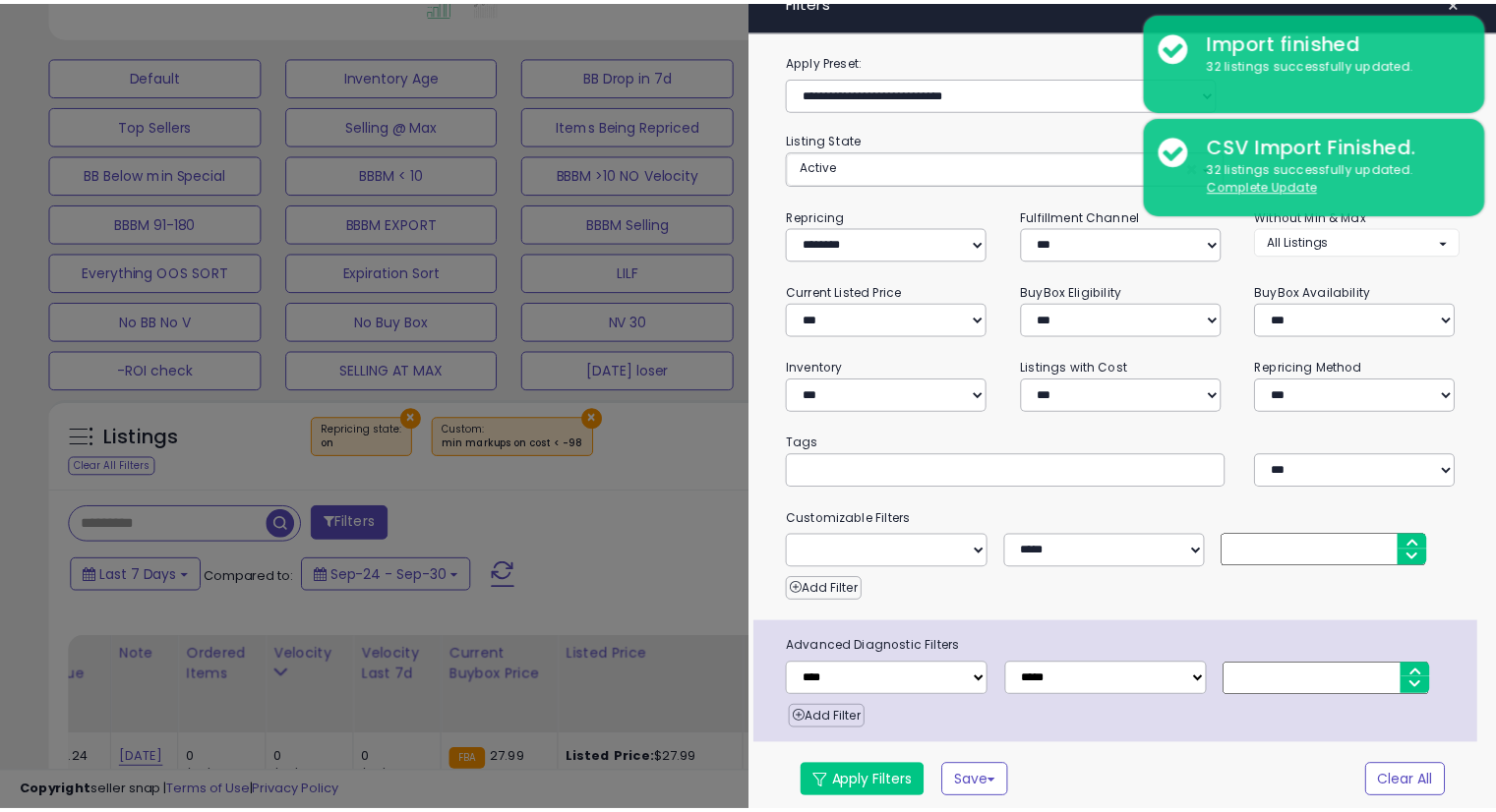
scroll to position [24, 0]
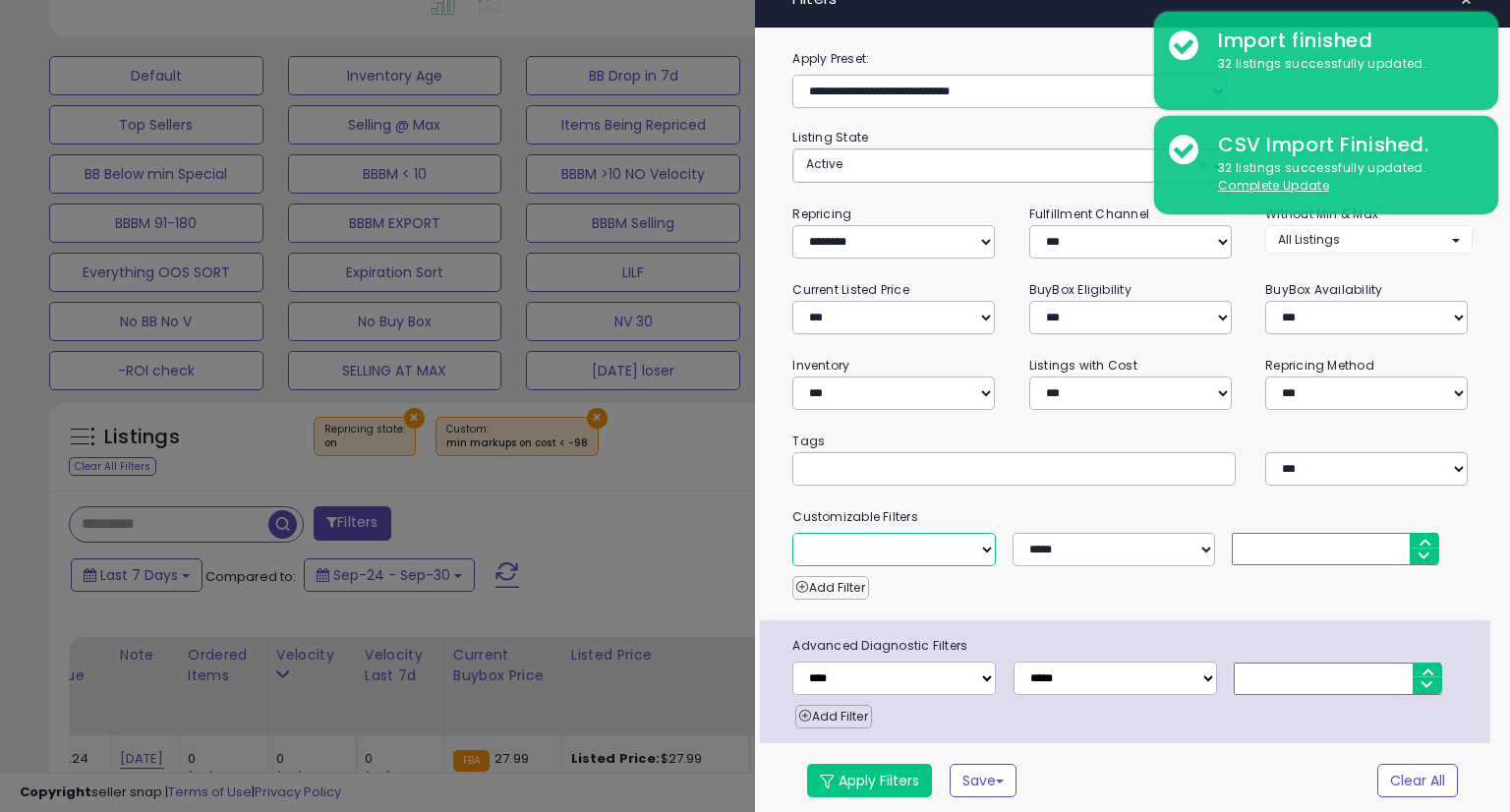
click at [967, 548] on select "**********" at bounding box center [893, 548] width 203 height 33
click at [663, 569] on div at bounding box center [755, 406] width 1510 height 812
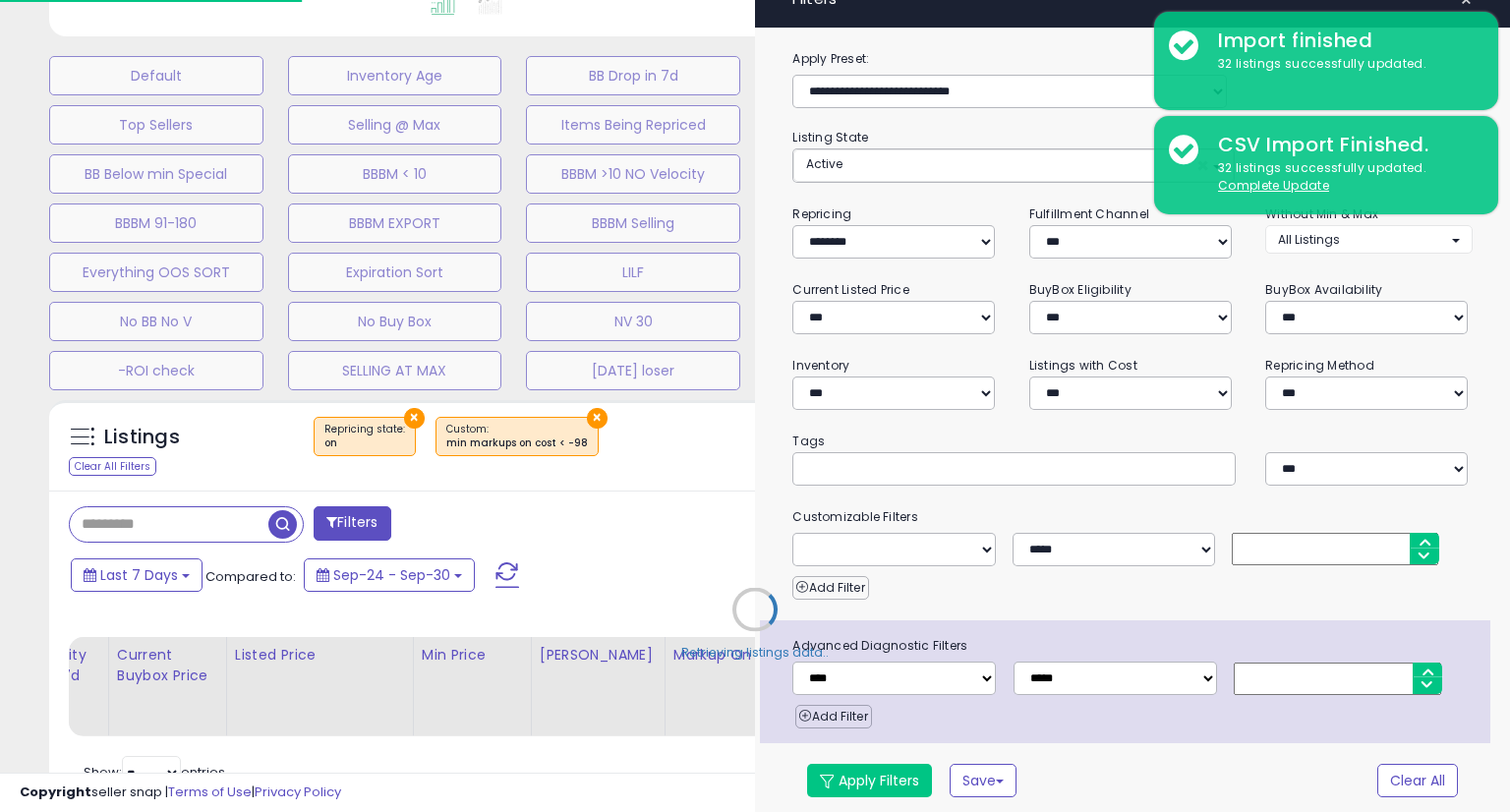
click at [630, 512] on div "Retrieving listings data.." at bounding box center [755, 624] width 1442 height 467
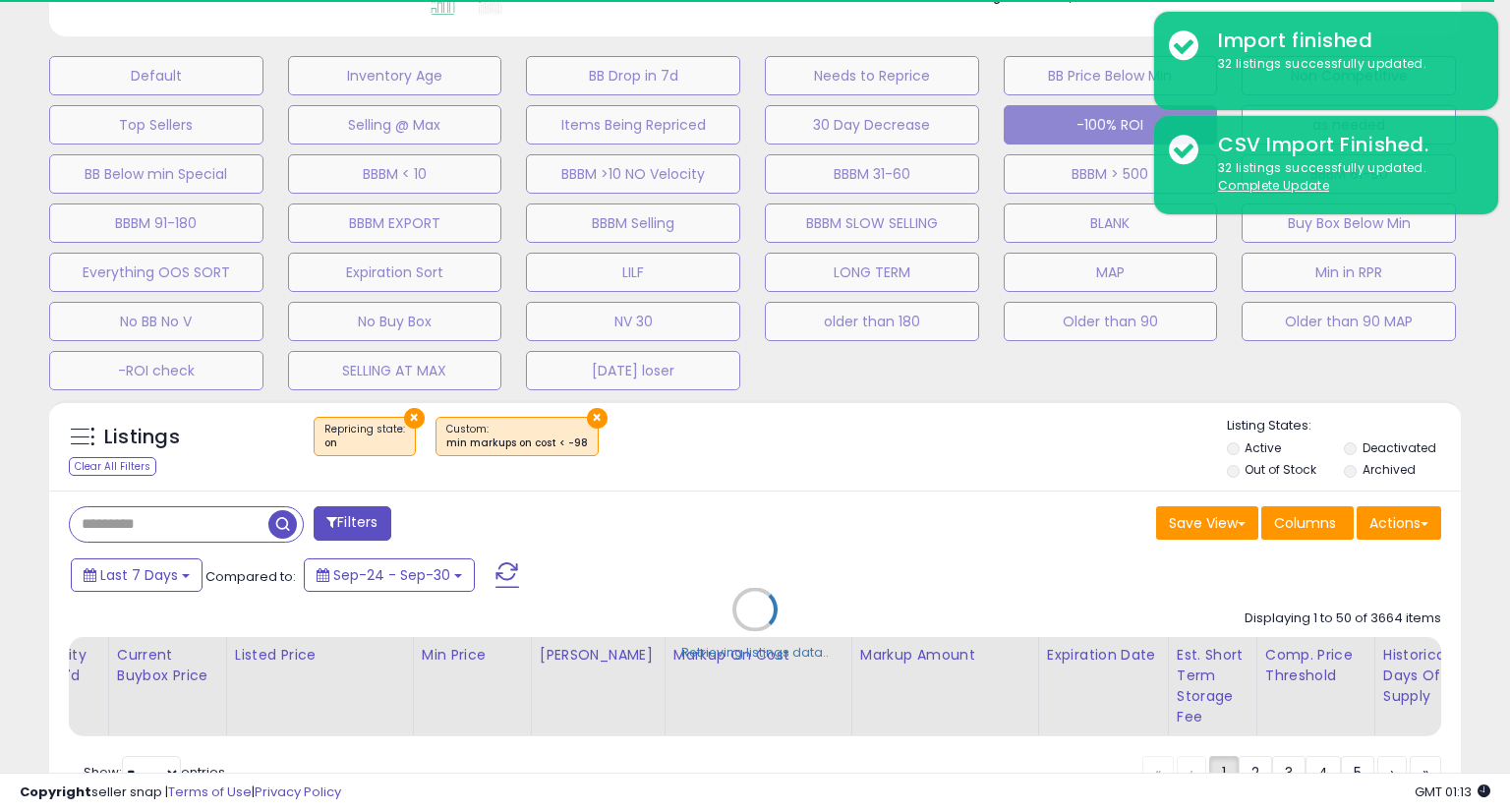
click at [762, 461] on div "Retrieving listings data.." at bounding box center [755, 624] width 1442 height 467
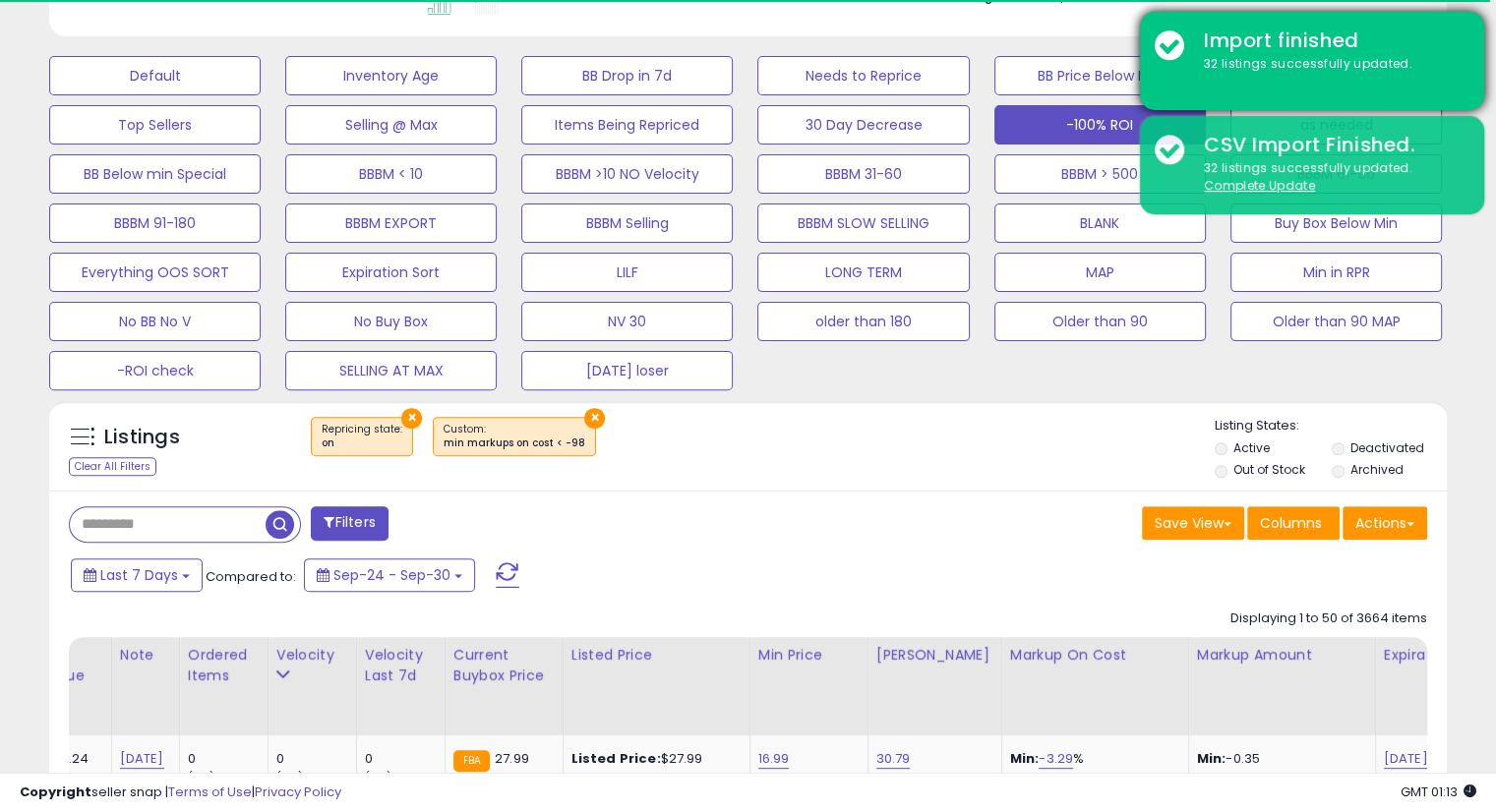
scroll to position [982382, 982528]
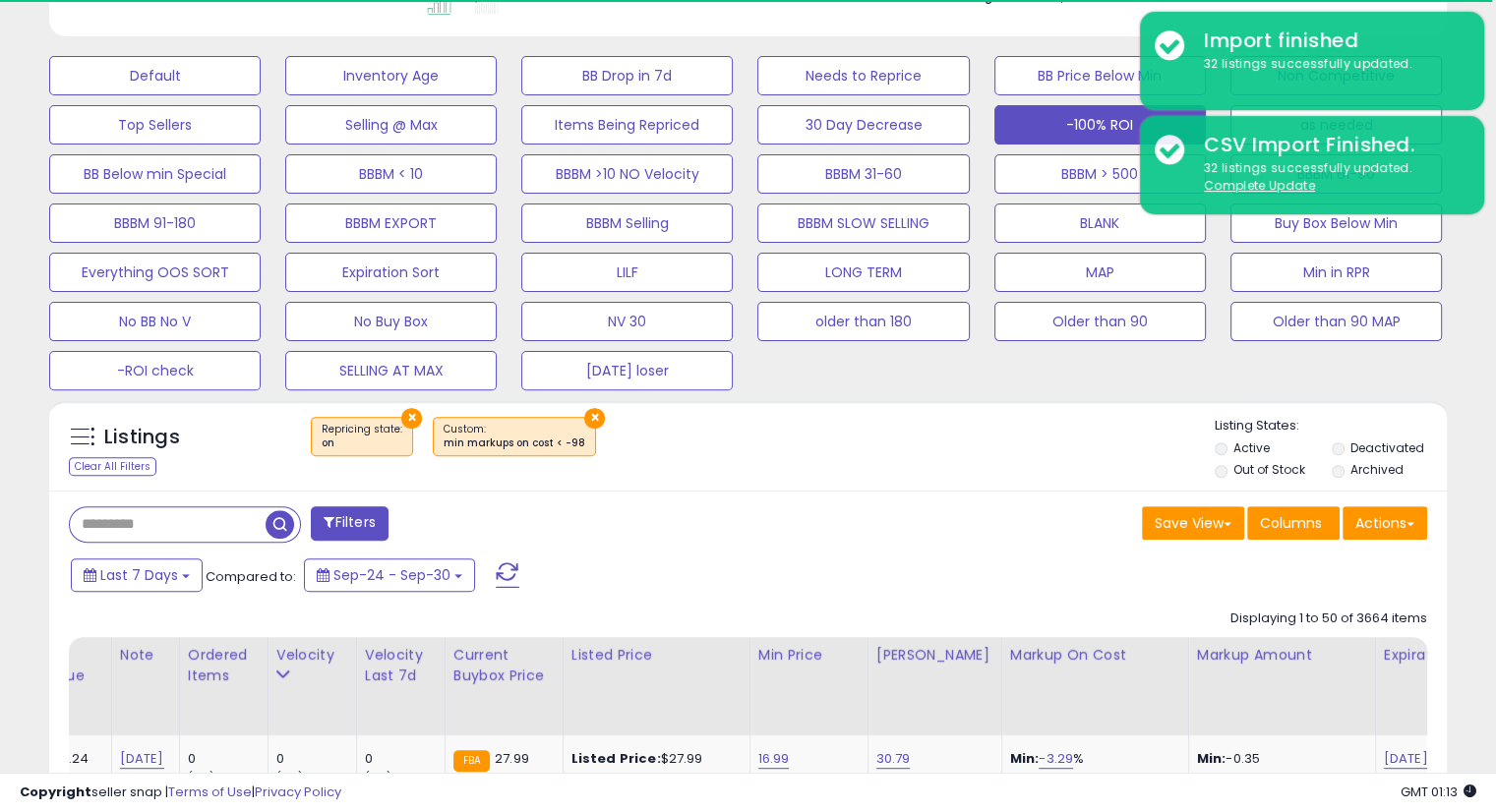
click at [607, 533] on div "Filters" at bounding box center [401, 525] width 695 height 39
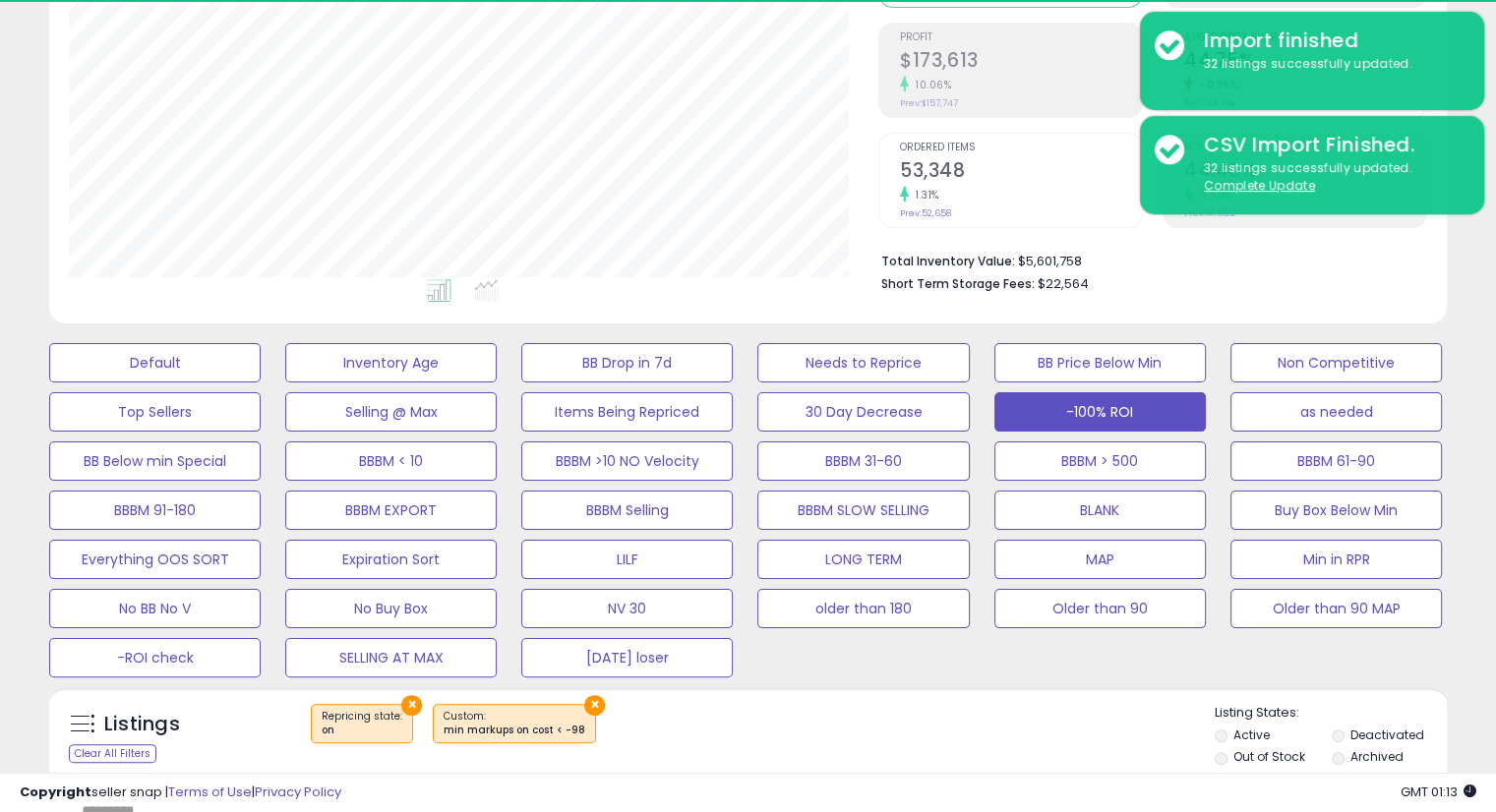
scroll to position [402, 808]
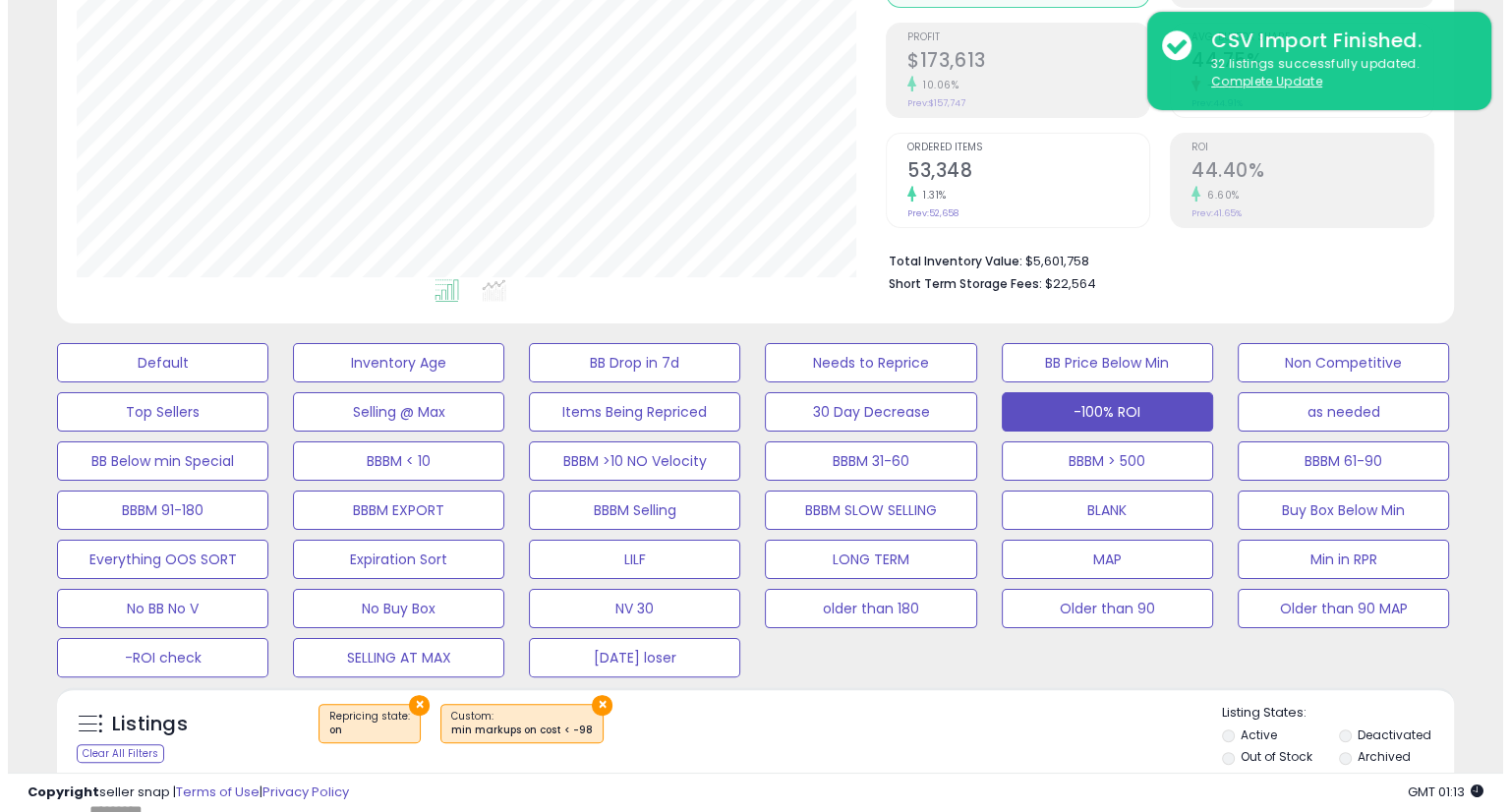
scroll to position [402, 808]
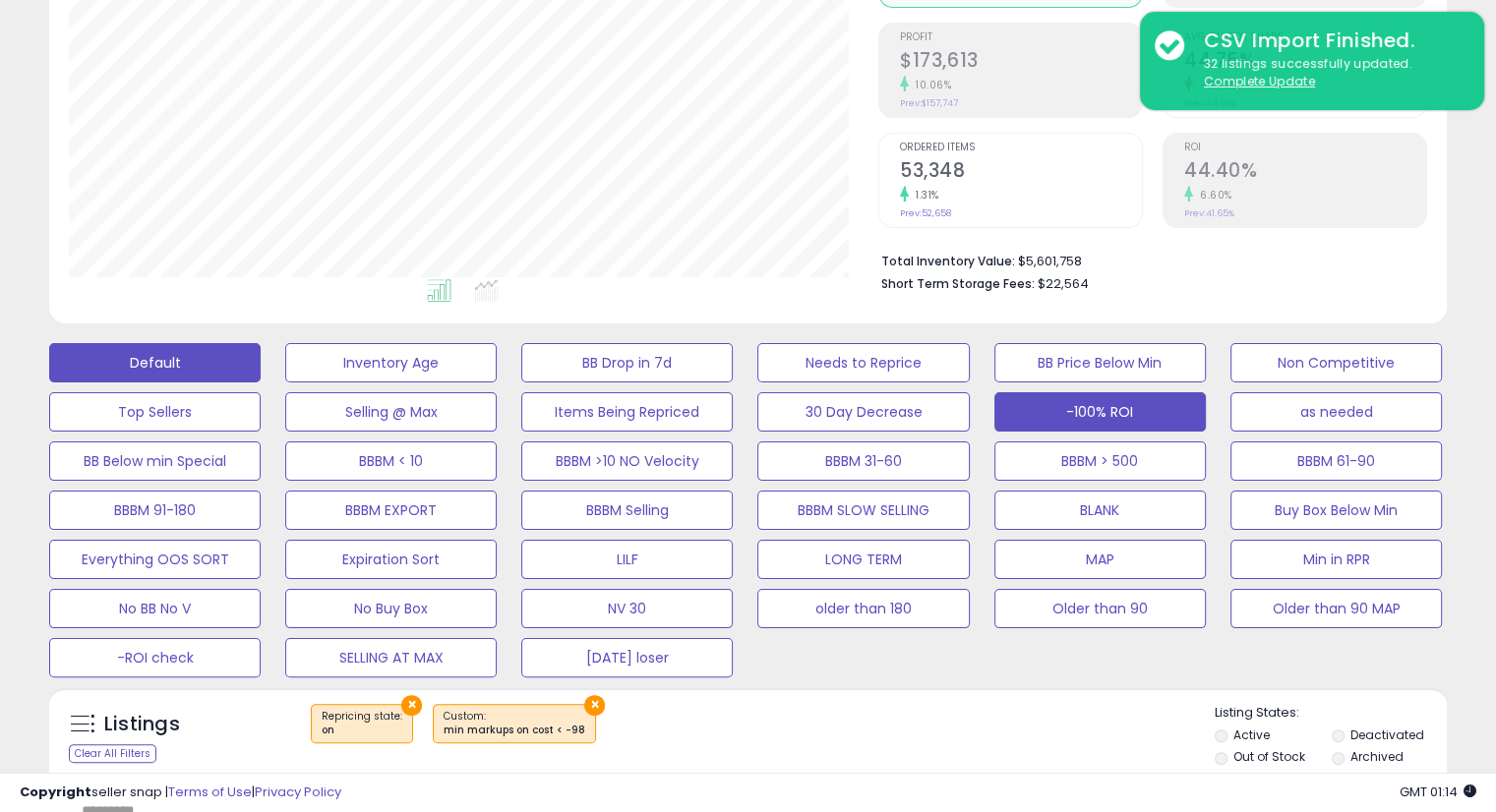
click at [179, 355] on button "Default" at bounding box center [155, 362] width 212 height 39
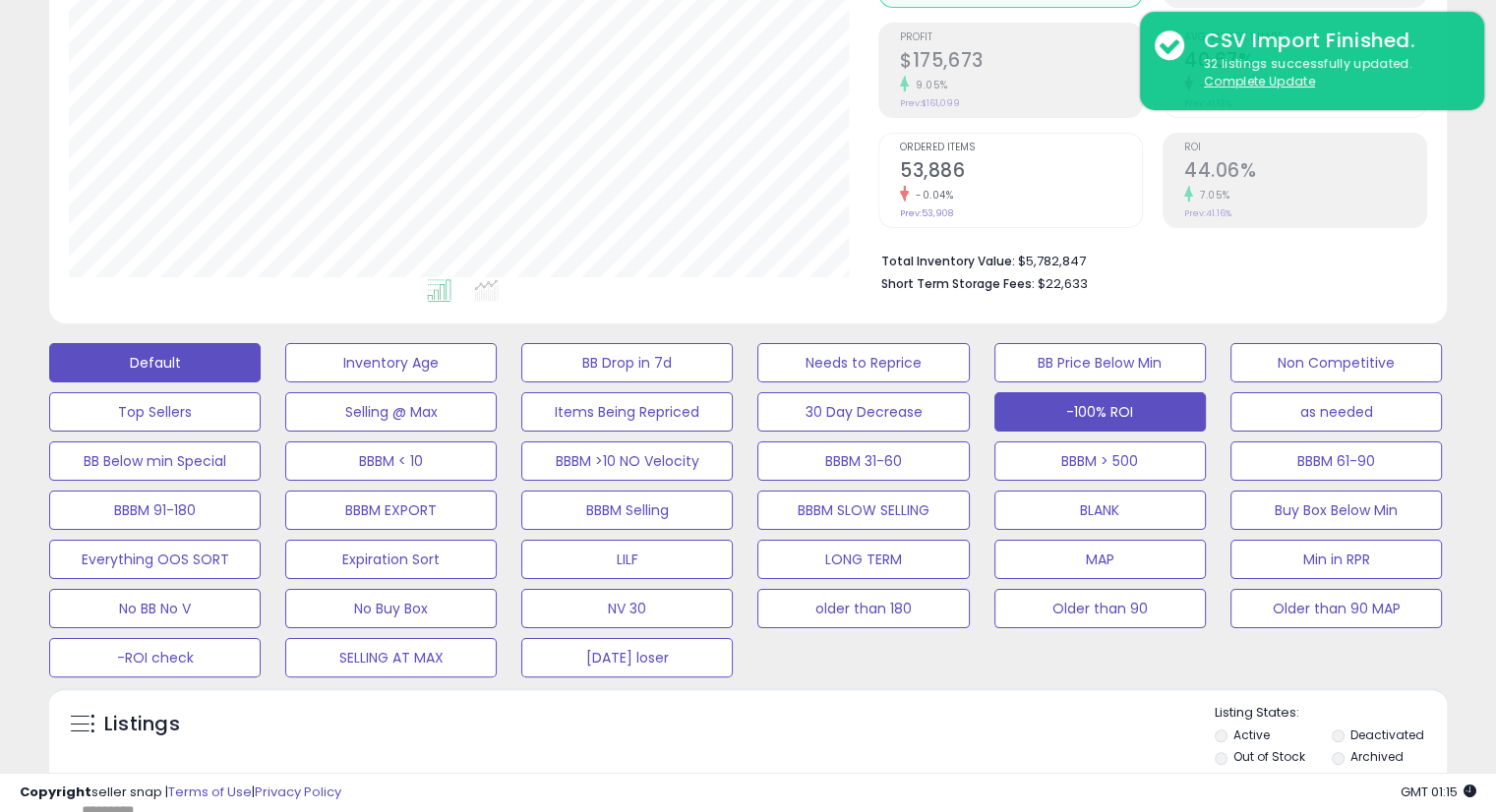
click at [1131, 409] on button "-100% ROI" at bounding box center [1100, 411] width 212 height 39
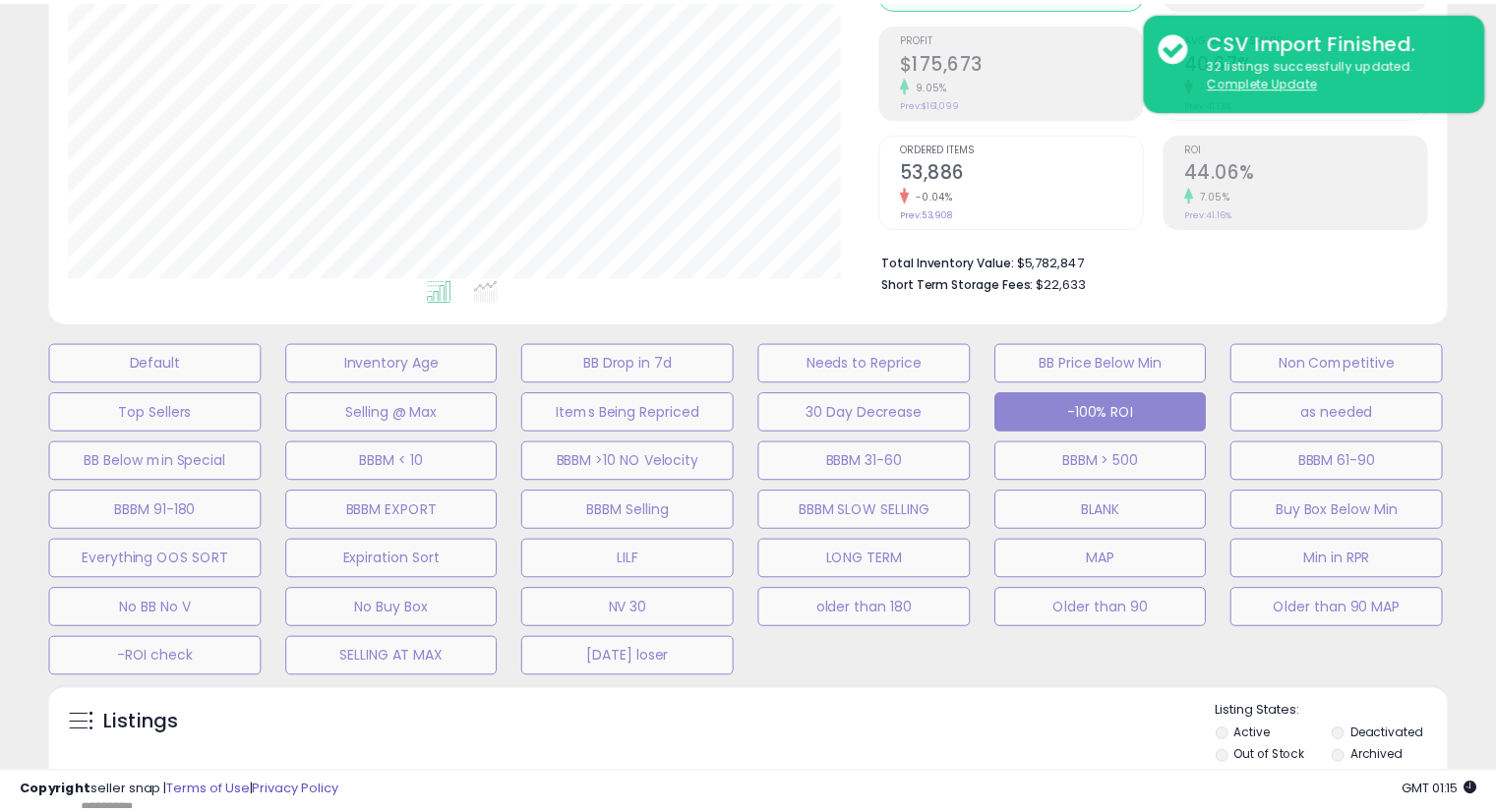
scroll to position [402, 818]
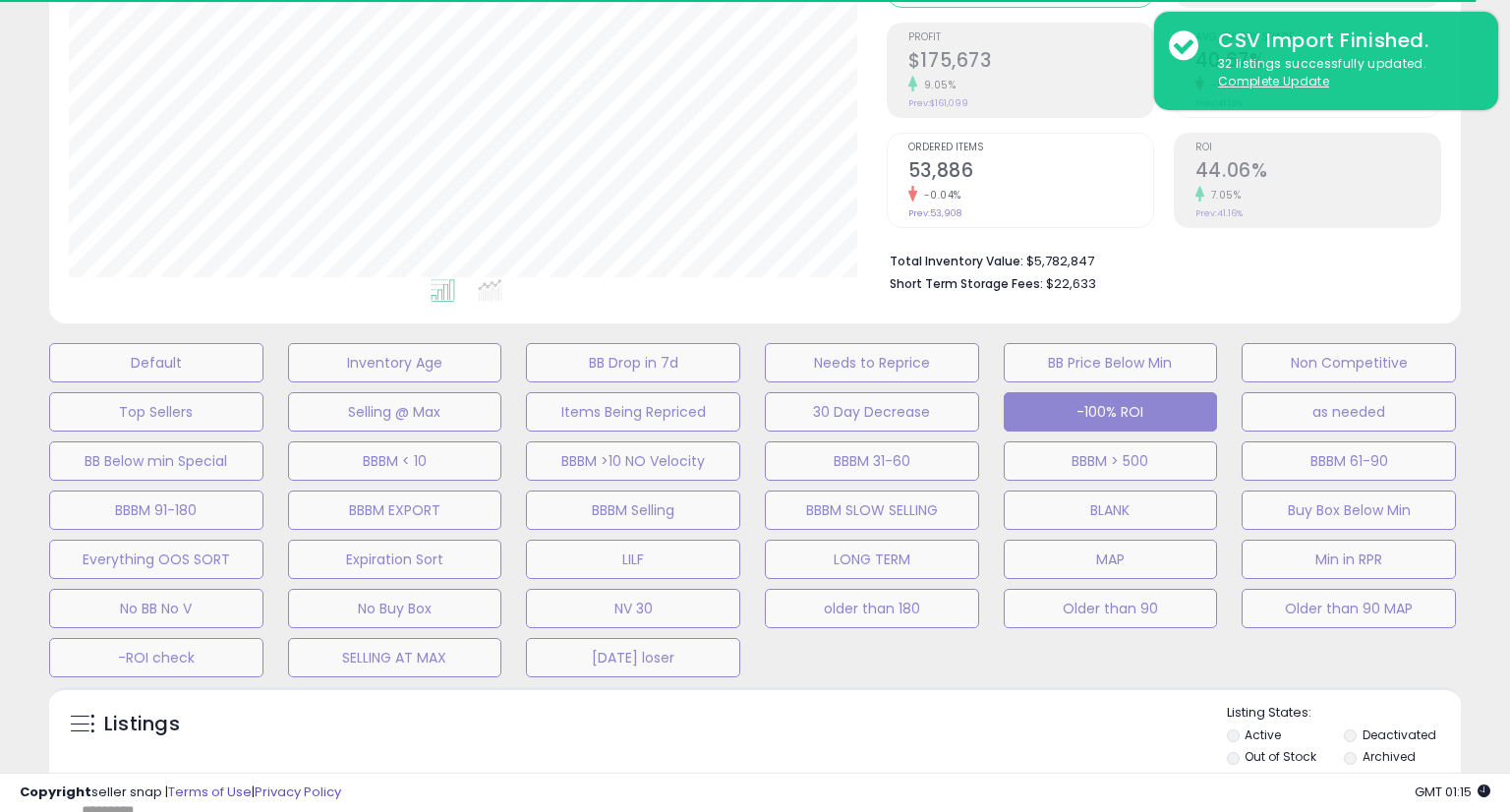
select select "**"
select select
select select "*"
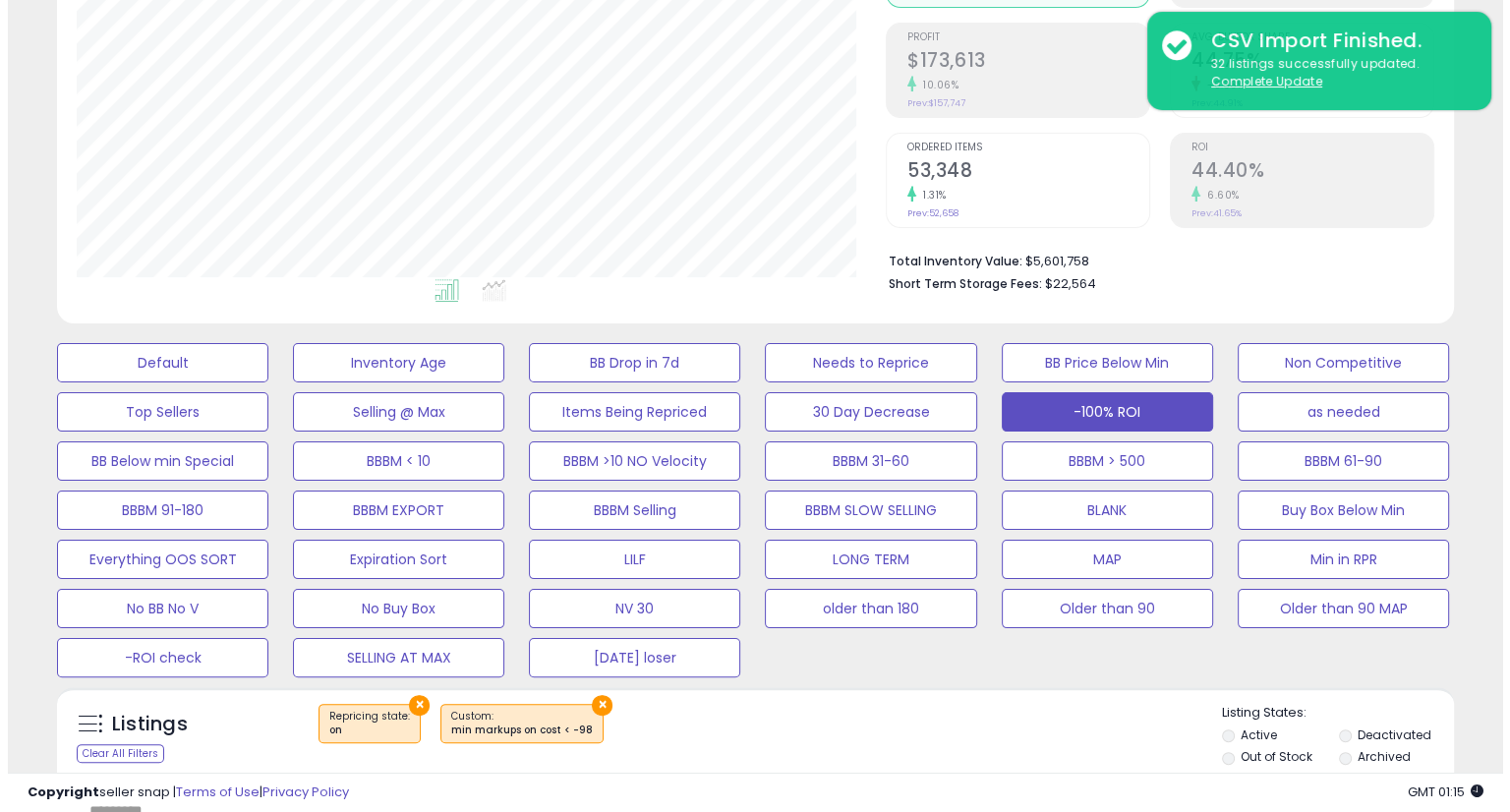
scroll to position [669, 0]
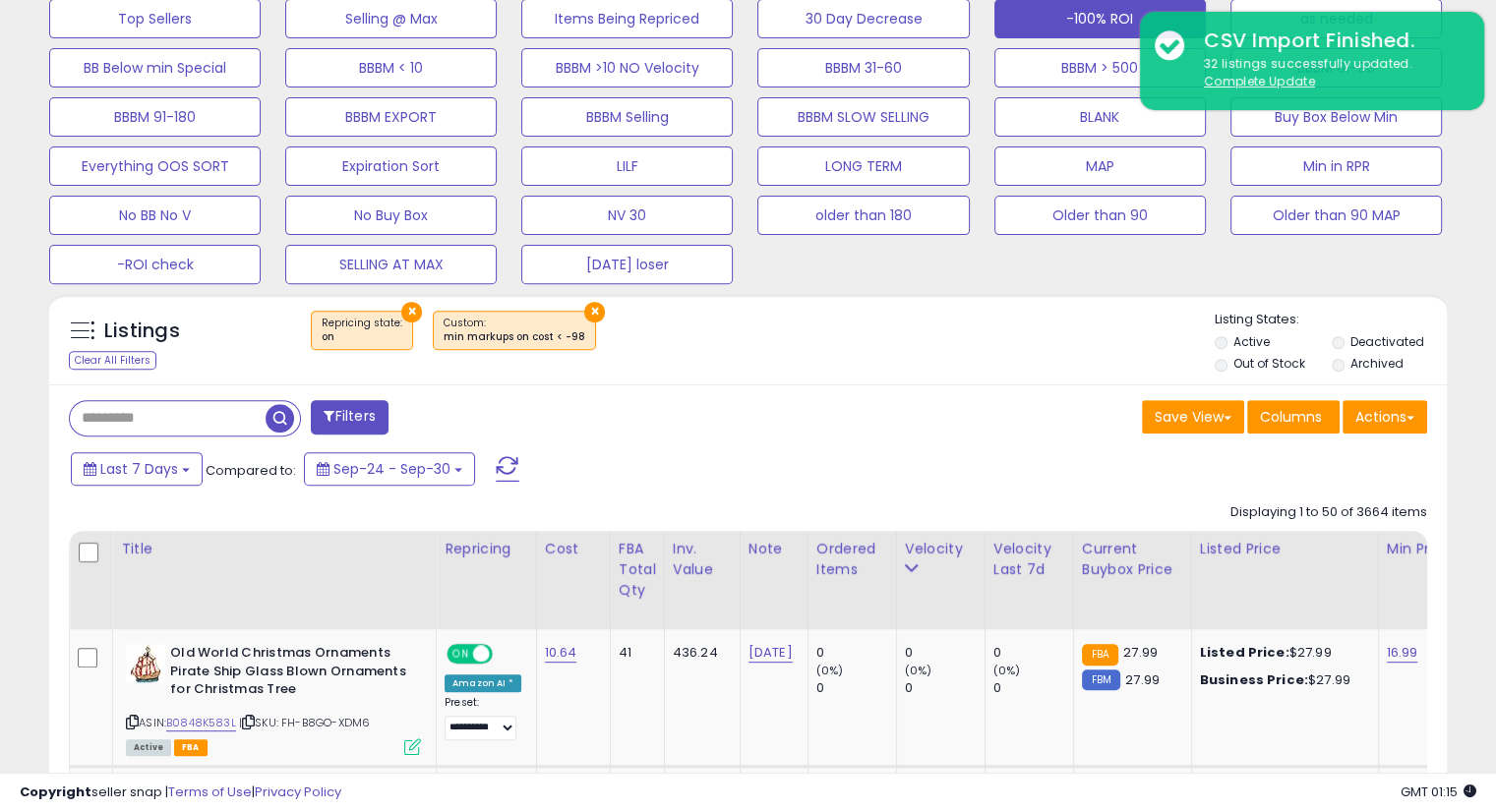
click at [338, 418] on button "Filters" at bounding box center [349, 416] width 77 height 34
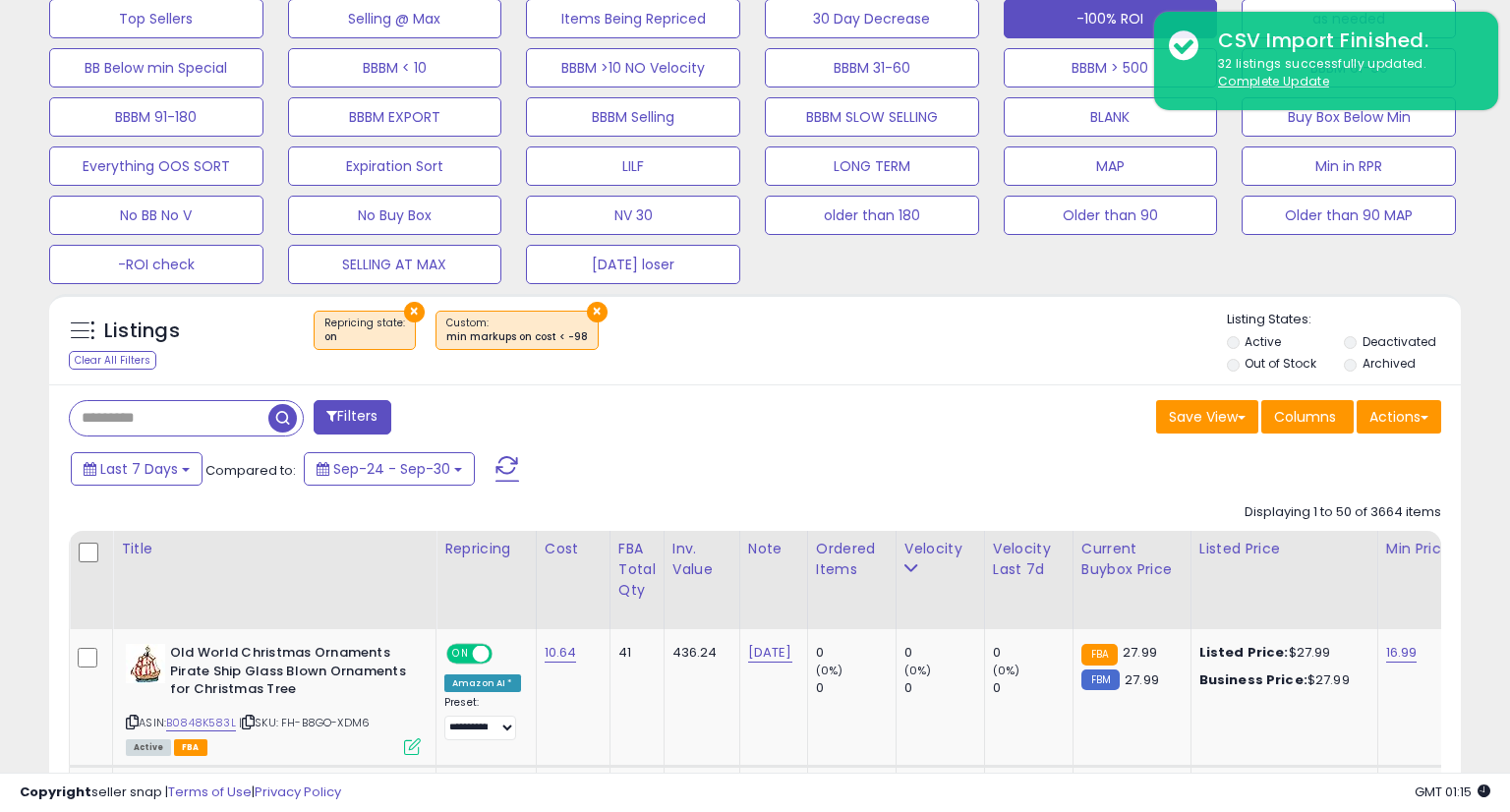
scroll to position [402, 818]
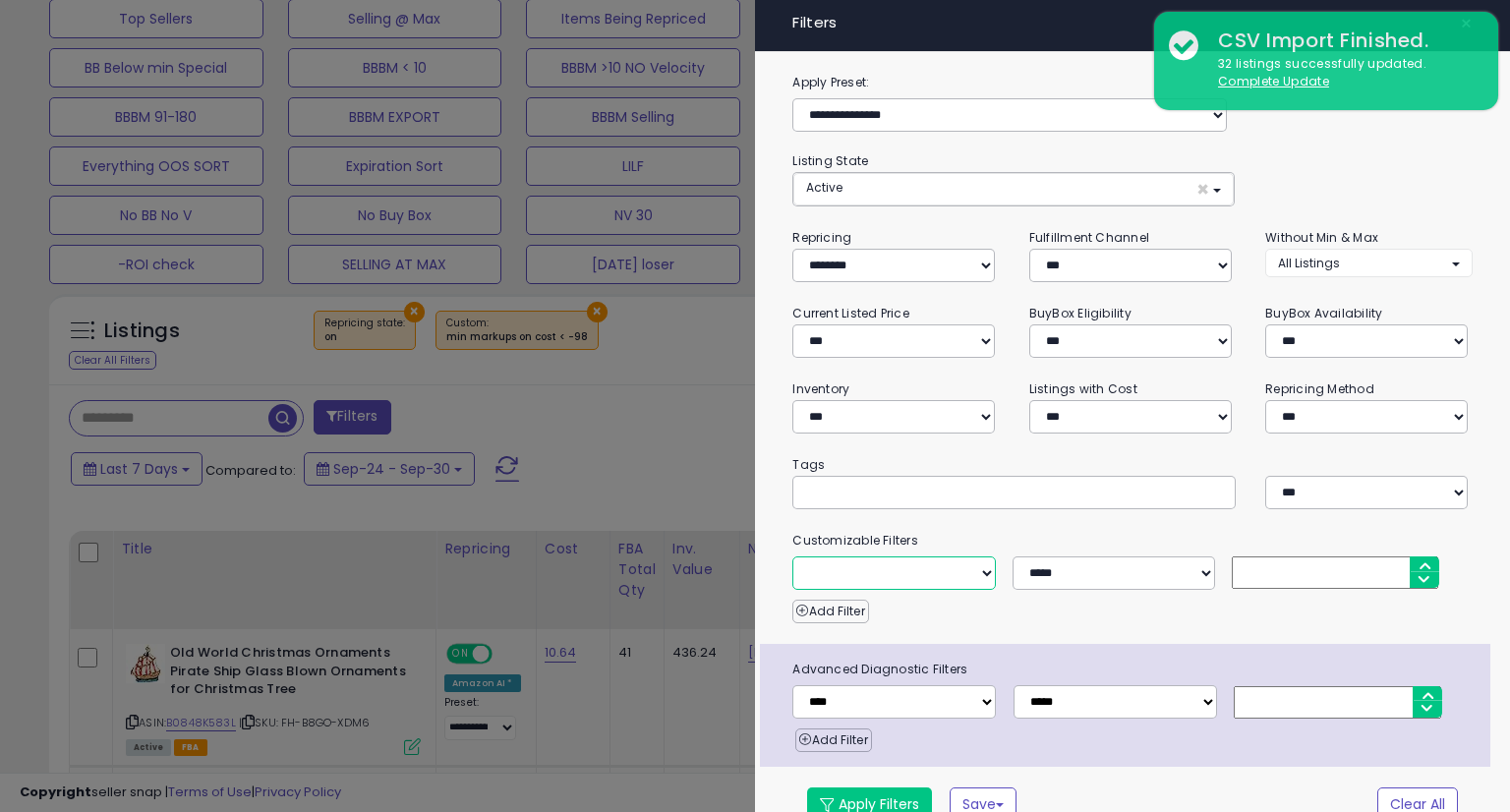
click at [979, 564] on select "**********" at bounding box center [893, 572] width 203 height 33
select select "**********"
click at [792, 556] on select "**********" at bounding box center [893, 572] width 203 height 33
click at [1063, 605] on div "Add Filter" at bounding box center [1131, 605] width 709 height 33
click at [1279, 560] on input "number" at bounding box center [1335, 572] width 207 height 32
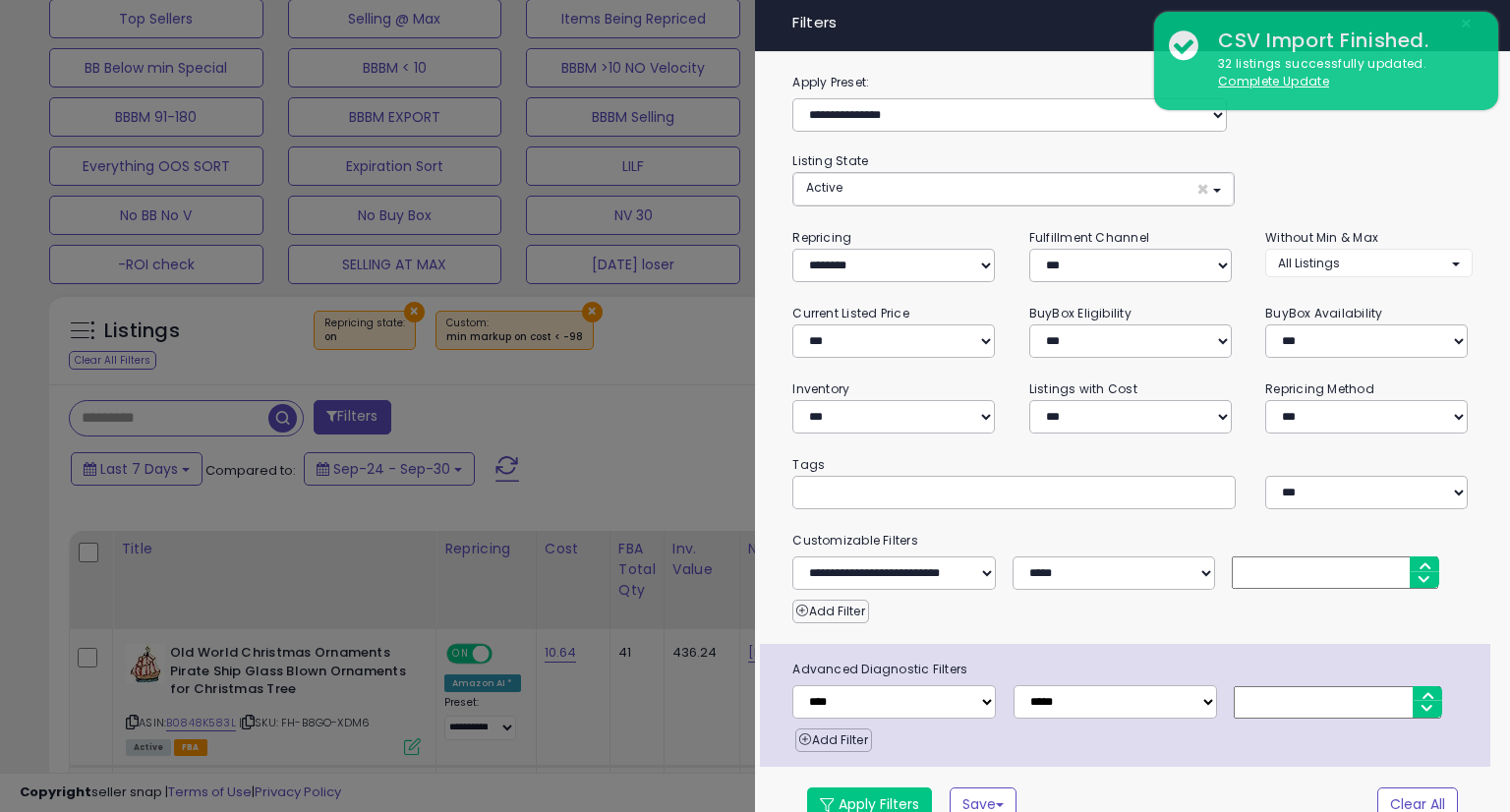
type input "***"
click at [1077, 620] on div "**********" at bounding box center [1133, 455] width 755 height 768
click at [883, 797] on button "Apply Filters" at bounding box center [869, 803] width 125 height 33
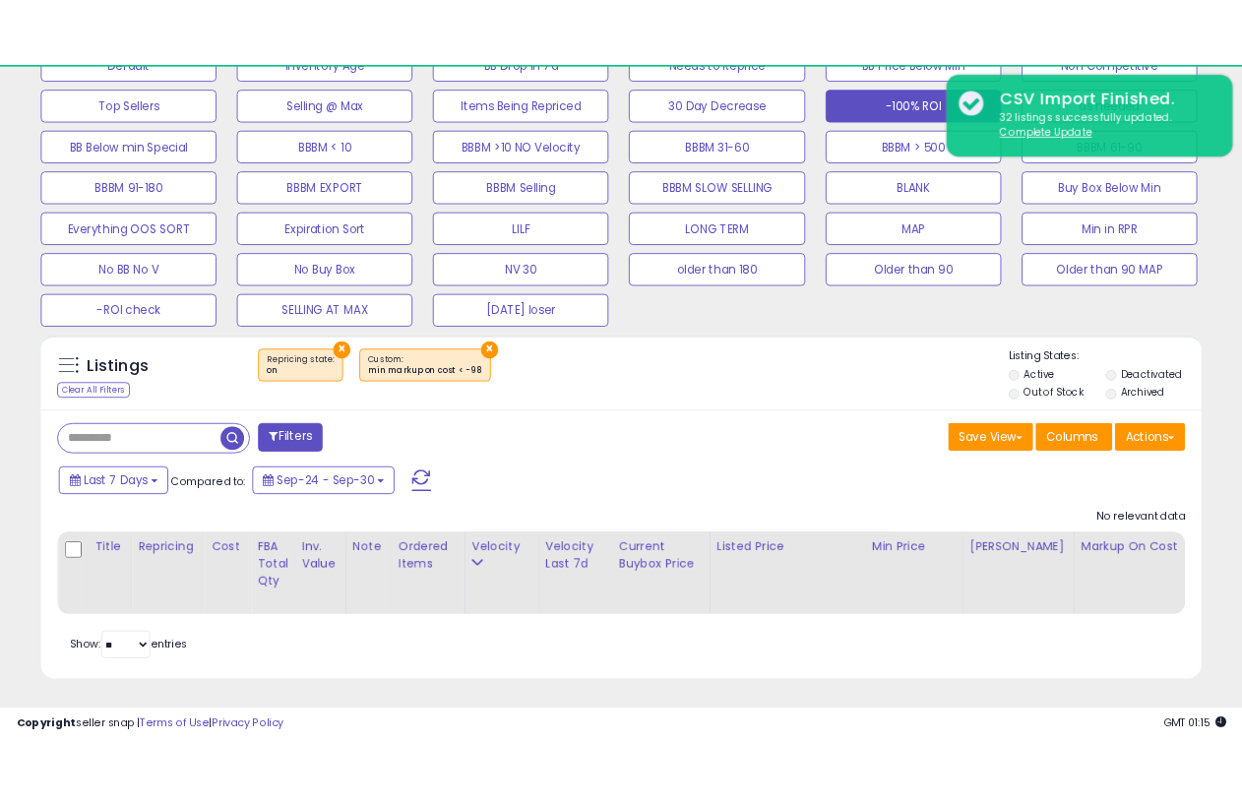
scroll to position [402, 809]
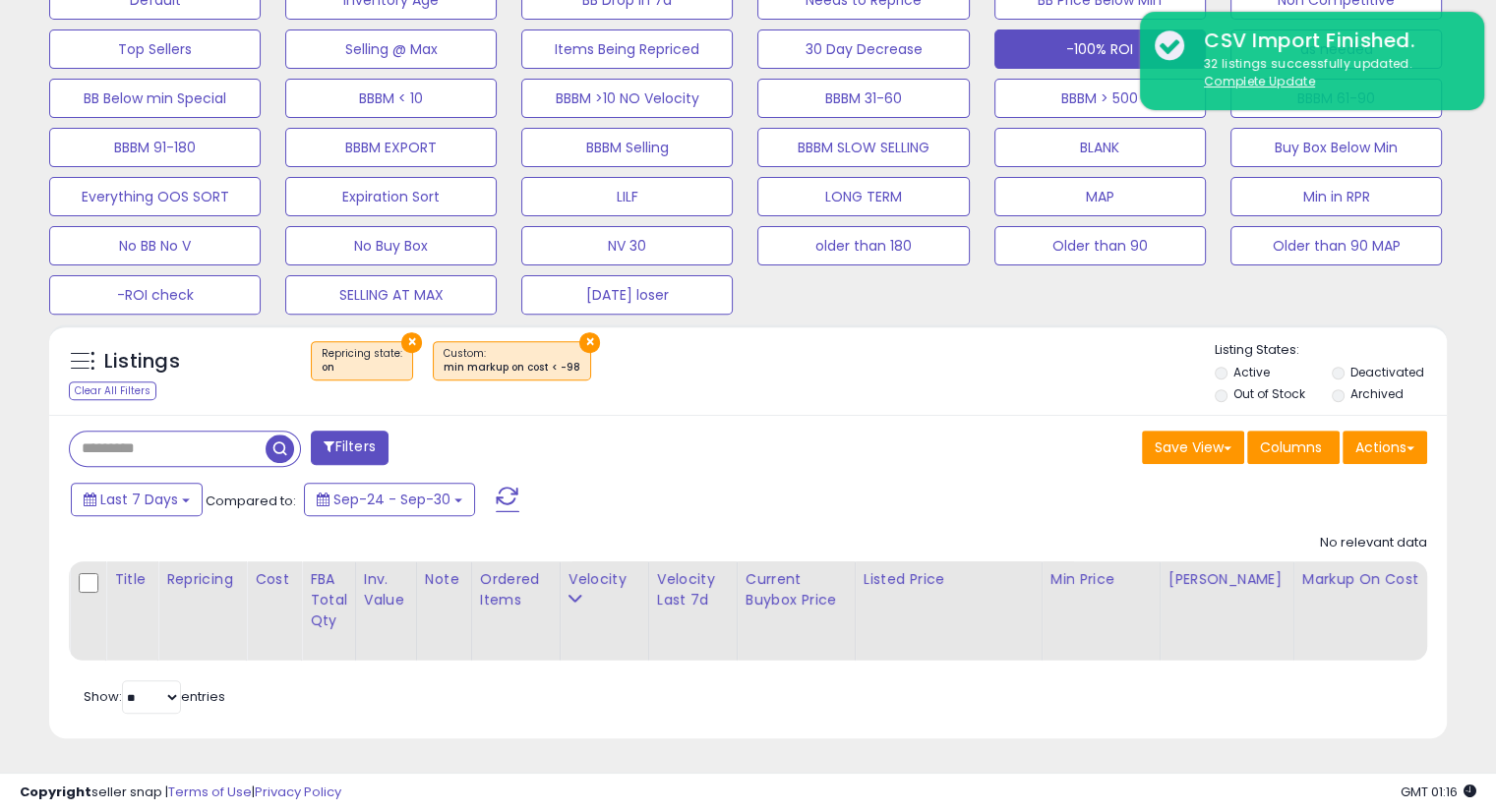
click at [773, 430] on div "Save View Save As New View Update Current View Columns Actions Import Export Vi…" at bounding box center [1095, 449] width 695 height 38
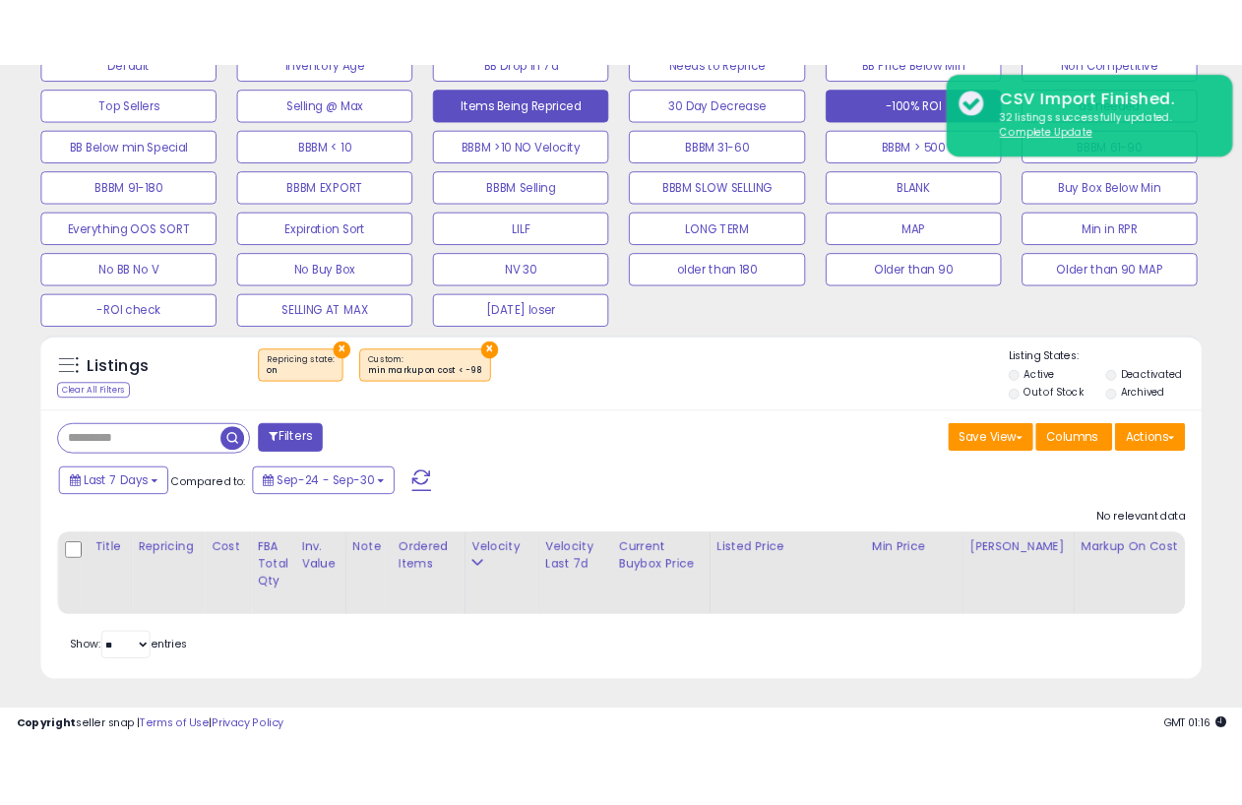
scroll to position [983592, 983335]
